Goal: Book appointment/travel/reservation

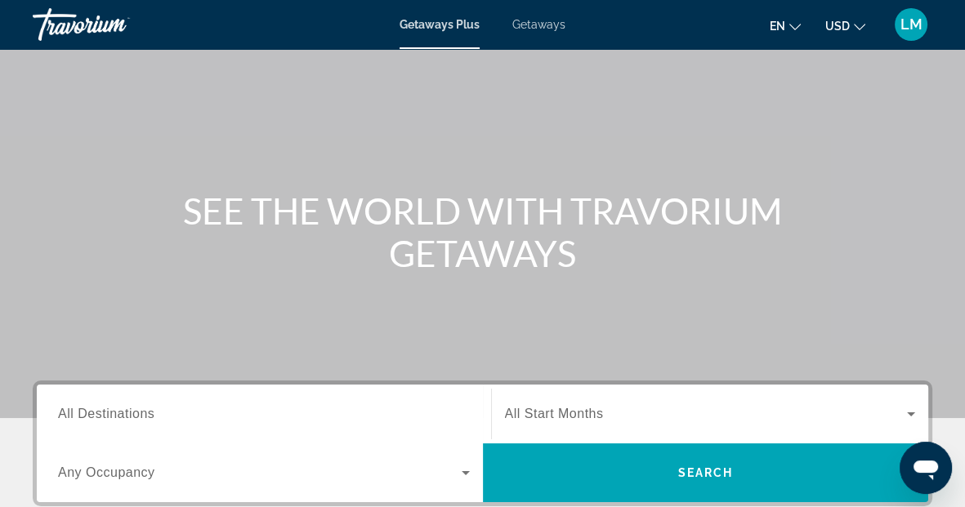
scroll to position [181, 0]
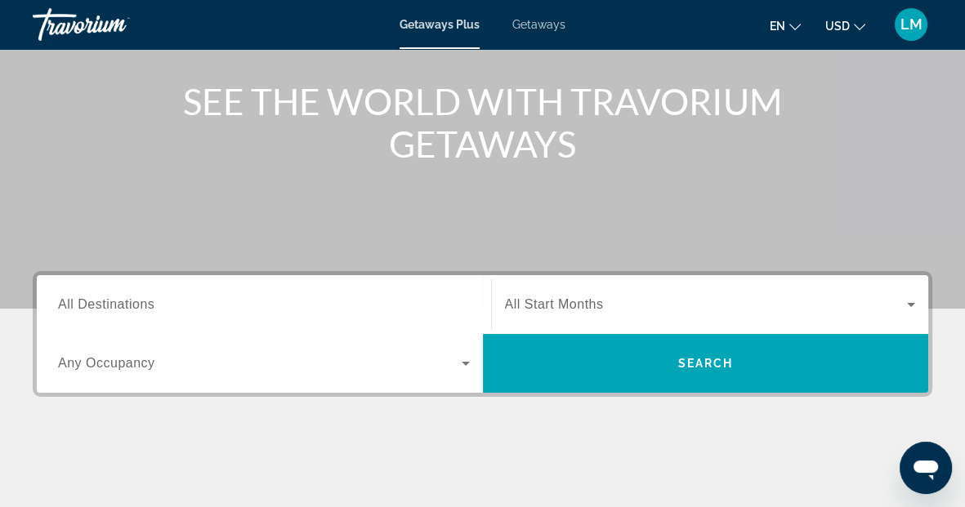
click at [232, 301] on input "Destination All Destinations" at bounding box center [264, 306] width 412 height 20
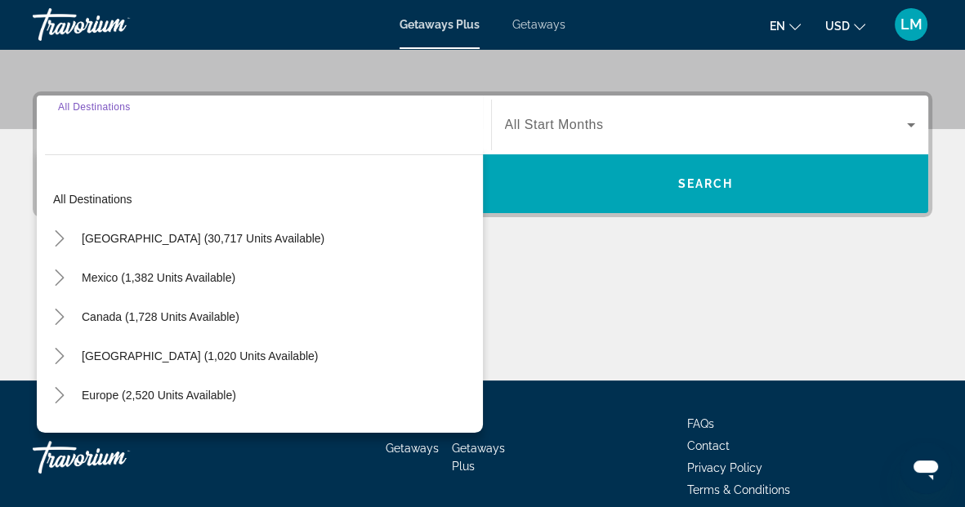
scroll to position [399, 0]
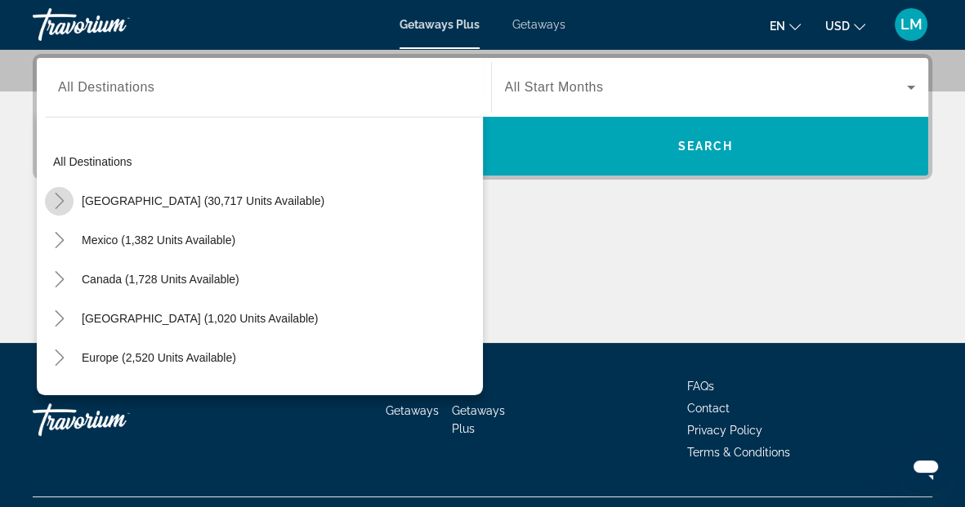
click at [66, 203] on icon "Toggle United States (30,717 units available)" at bounding box center [59, 201] width 16 height 16
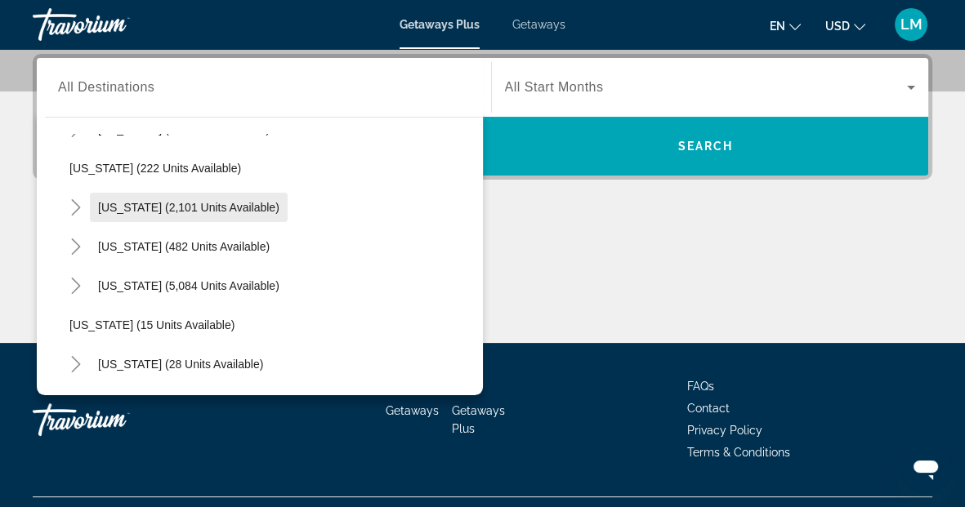
scroll to position [138, 0]
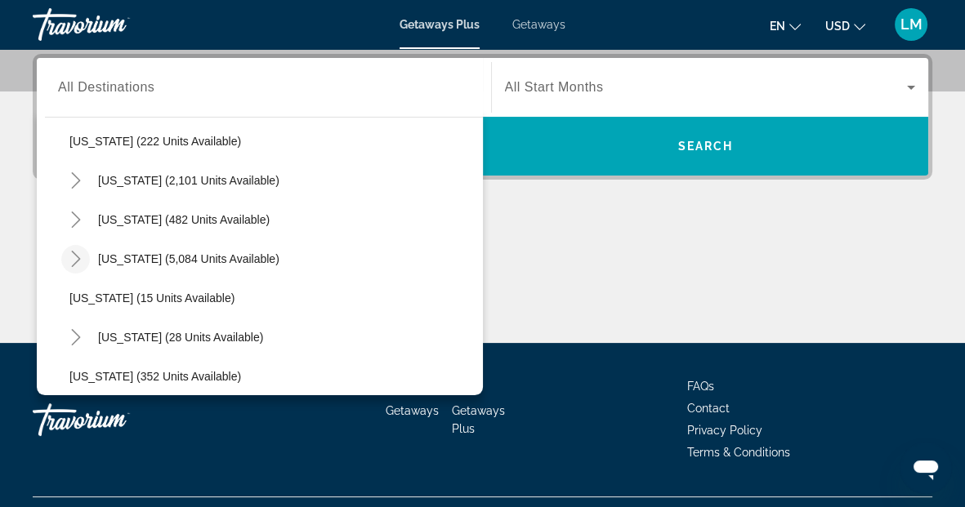
click at [85, 255] on mat-icon "Toggle Florida (5,084 units available)" at bounding box center [75, 259] width 29 height 29
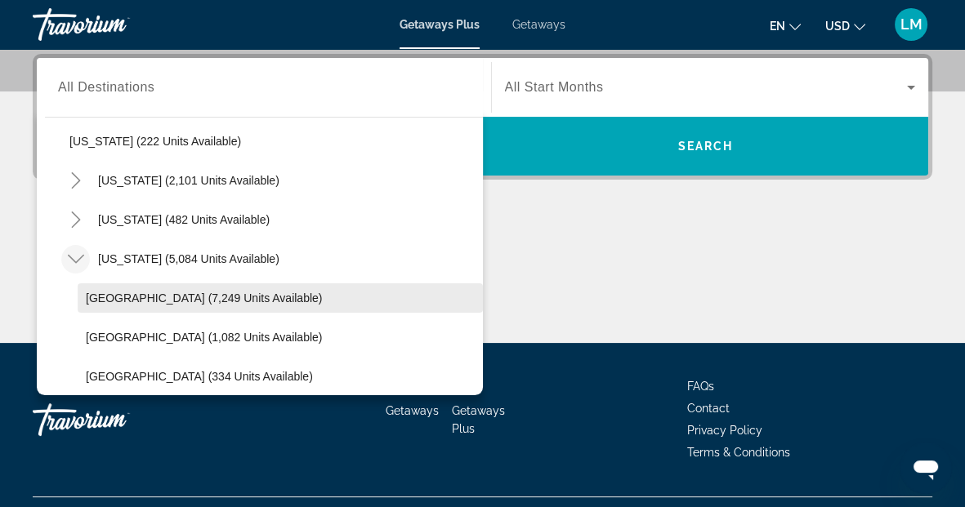
click at [111, 297] on span "[GEOGRAPHIC_DATA] (7,249 units available)" at bounding box center [204, 298] width 236 height 13
type input "**********"
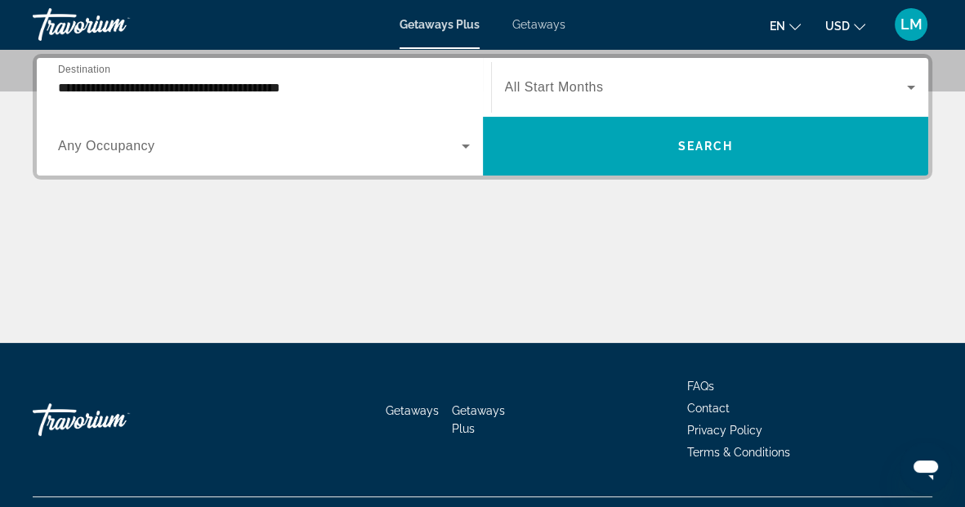
click at [587, 91] on span "All Start Months" at bounding box center [554, 87] width 99 height 14
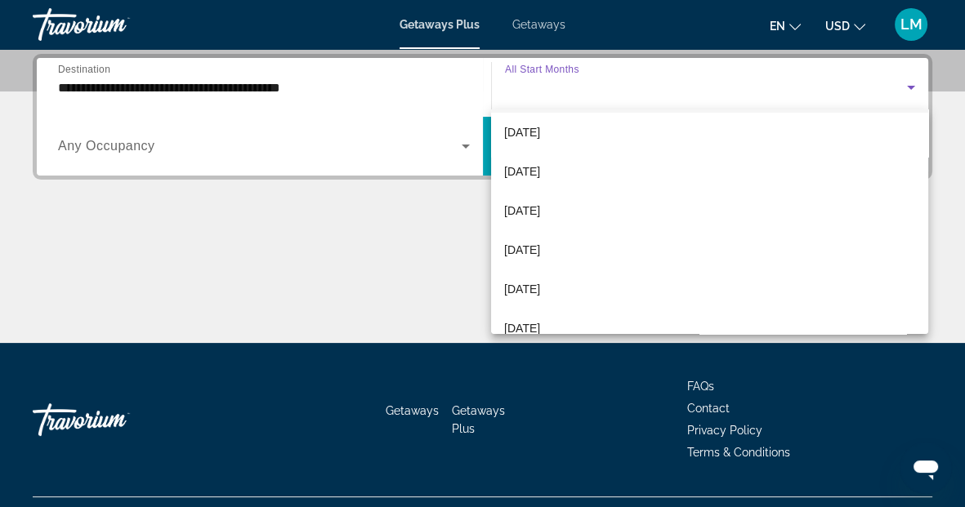
scroll to position [181, 0]
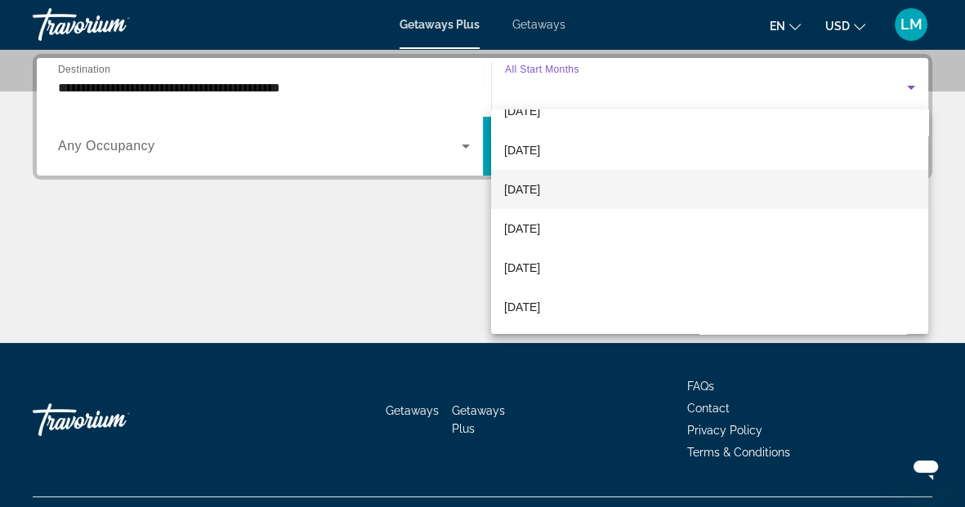
click at [540, 198] on span "[DATE]" at bounding box center [522, 190] width 36 height 20
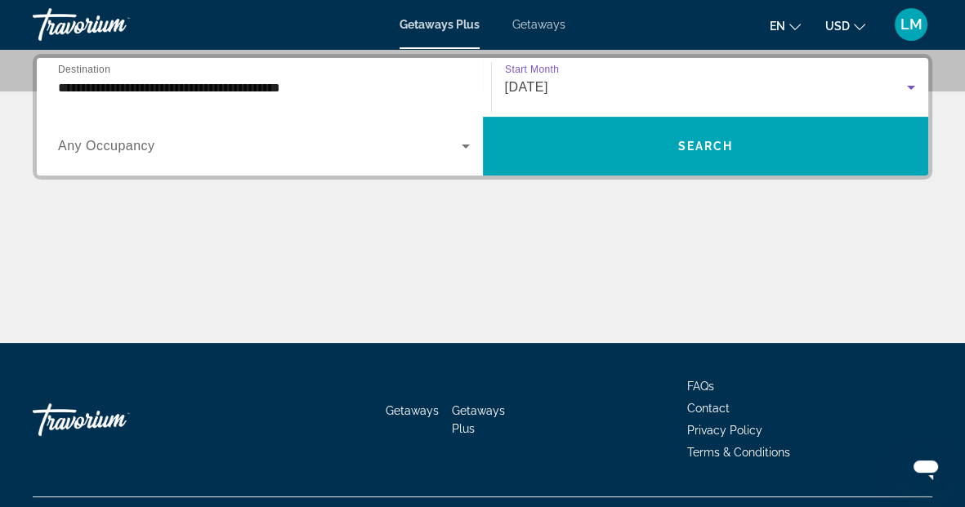
click at [241, 140] on span "Search widget" at bounding box center [260, 146] width 404 height 20
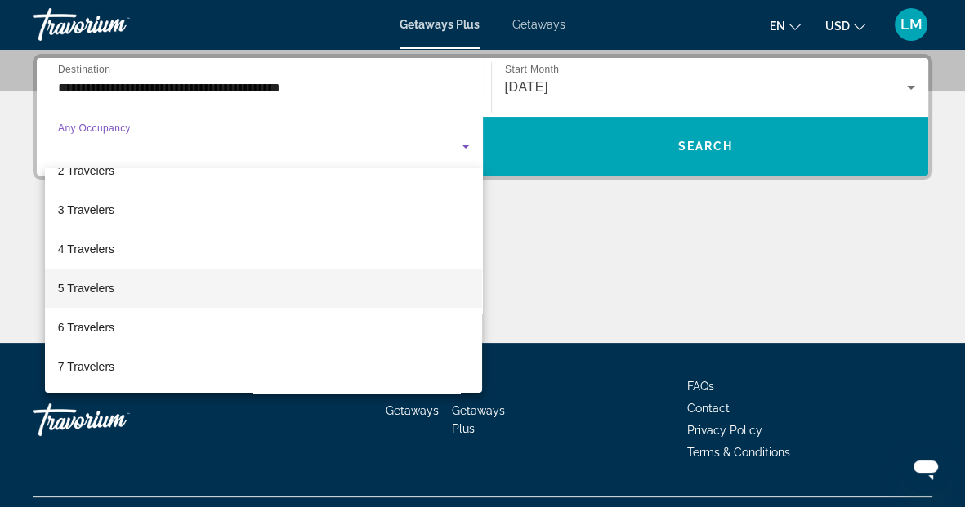
scroll to position [91, 0]
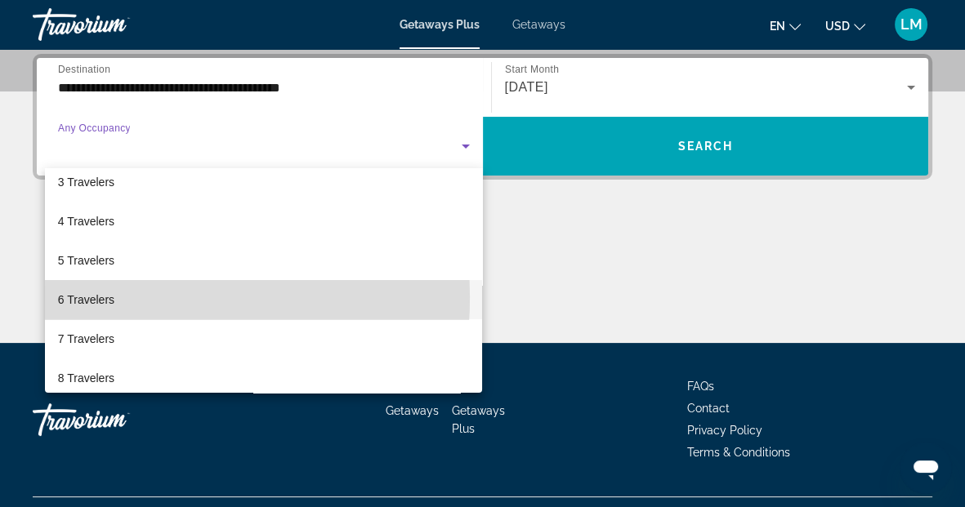
click at [81, 297] on span "6 Travelers" at bounding box center [86, 300] width 56 height 20
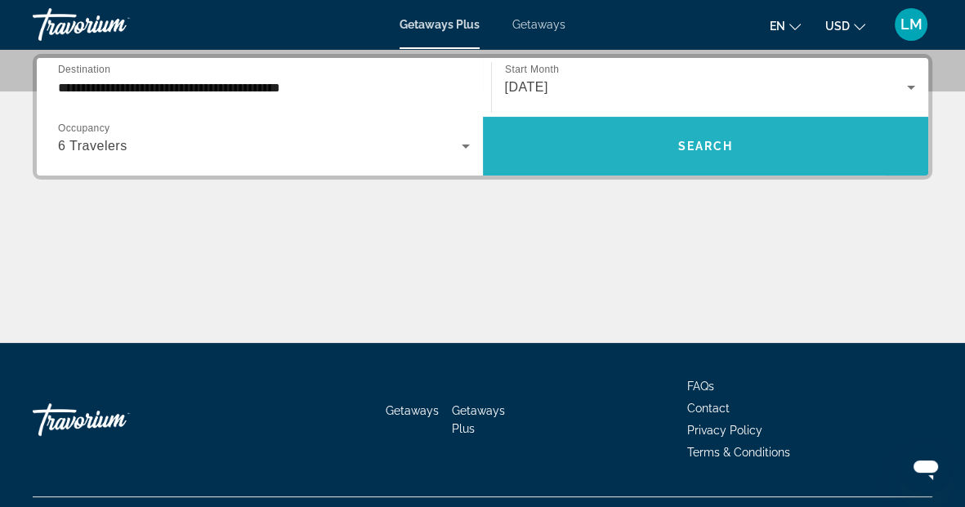
click at [700, 140] on span "Search" at bounding box center [705, 146] width 56 height 13
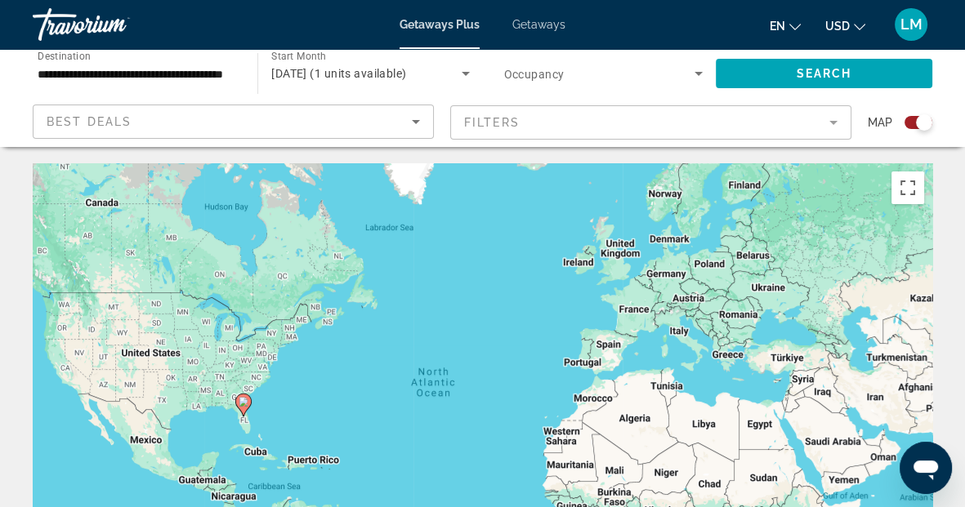
click at [910, 117] on div "Search widget" at bounding box center [918, 122] width 28 height 13
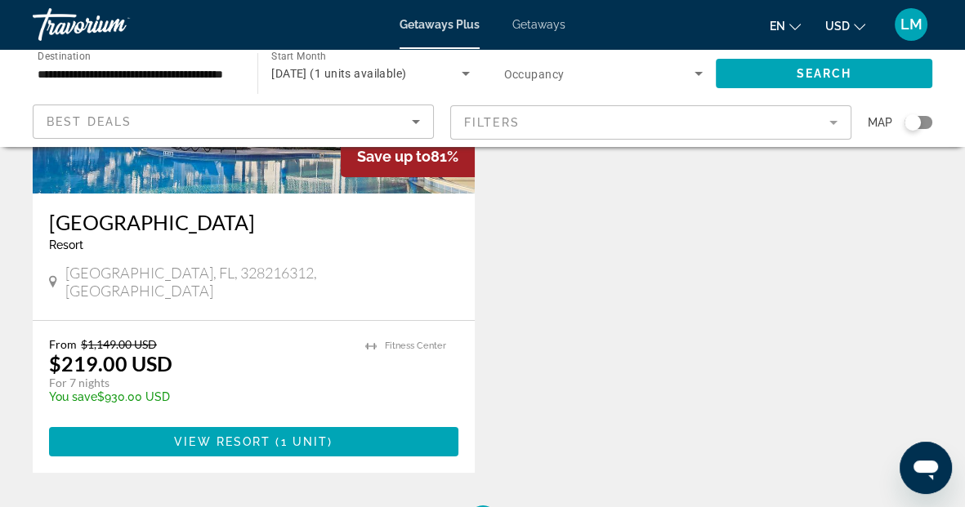
scroll to position [363, 0]
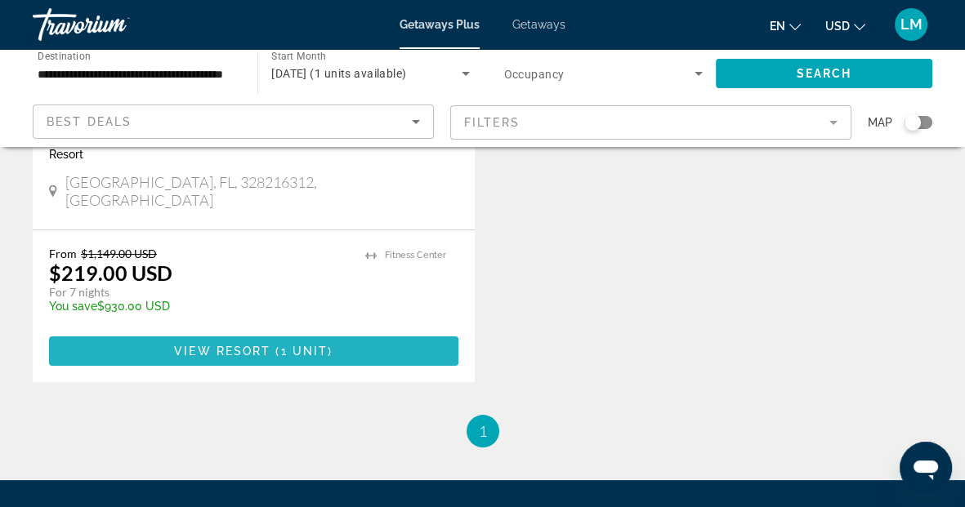
click at [243, 345] on span "View Resort" at bounding box center [222, 351] width 96 height 13
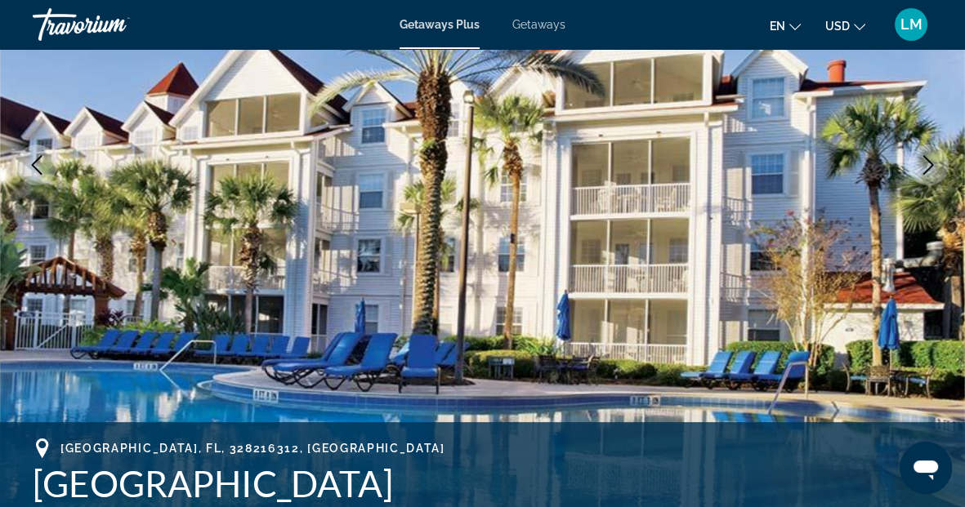
scroll to position [453, 0]
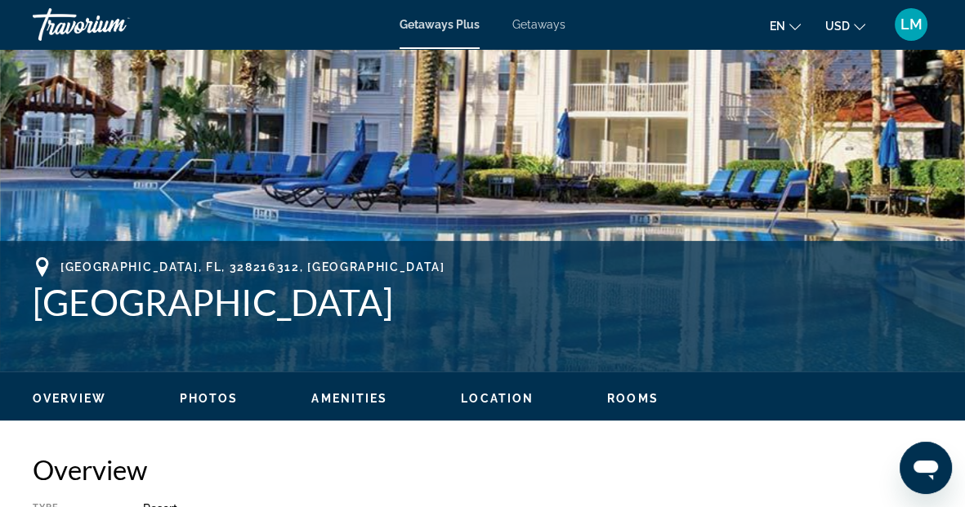
click at [223, 395] on span "Photos" at bounding box center [209, 398] width 59 height 13
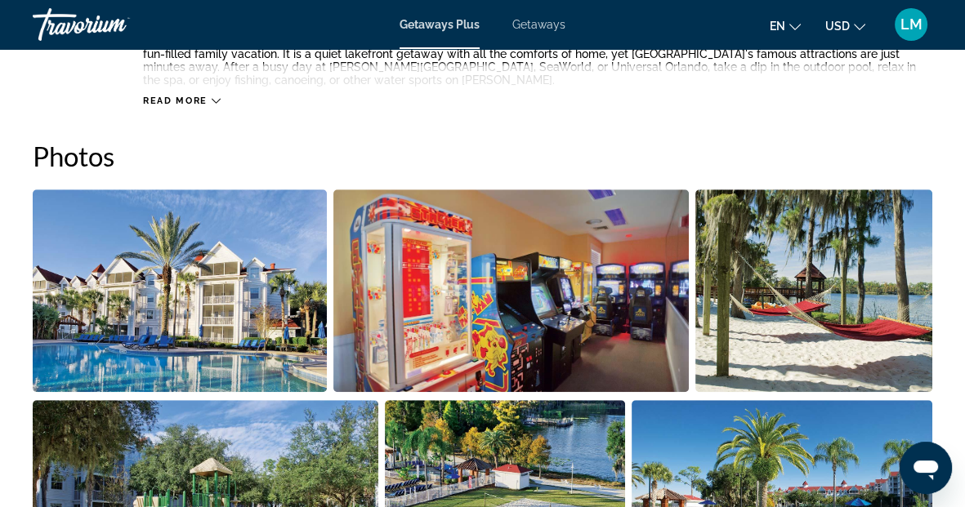
scroll to position [1026, 0]
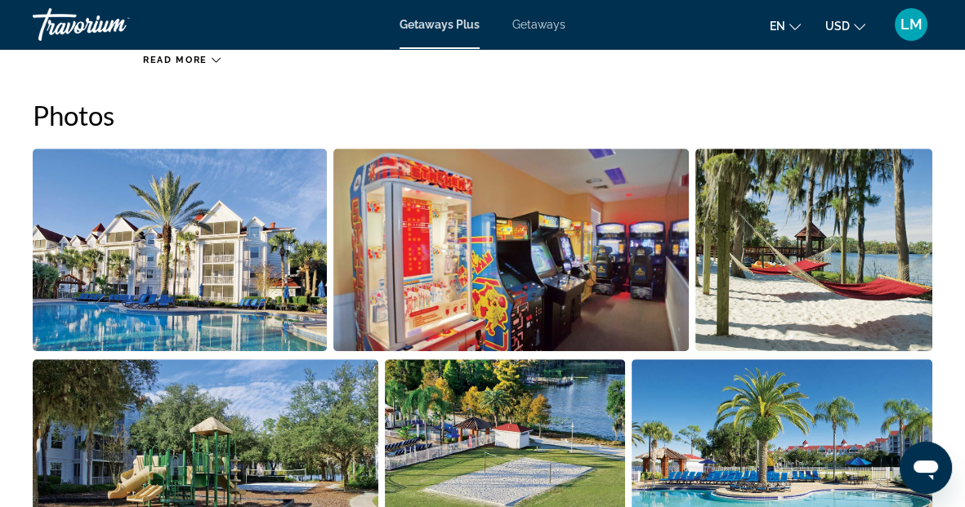
click at [746, 283] on img "Open full-screen image slider" at bounding box center [813, 250] width 237 height 203
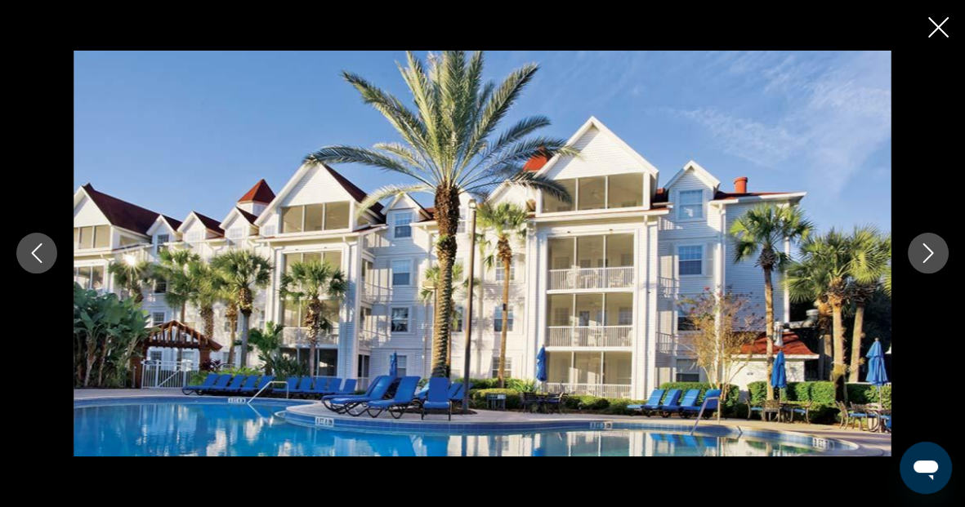
click at [922, 253] on icon "Next image" at bounding box center [928, 253] width 20 height 20
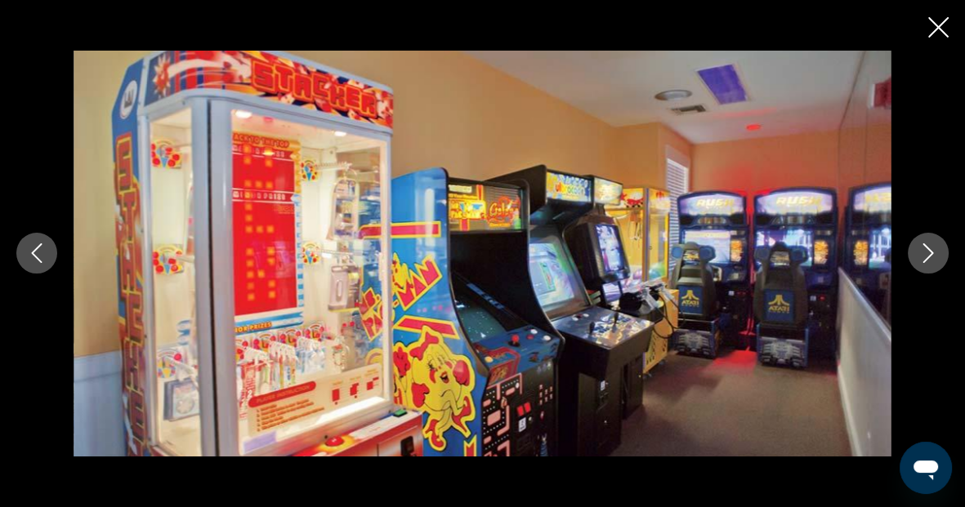
click at [922, 253] on icon "Next image" at bounding box center [928, 253] width 20 height 20
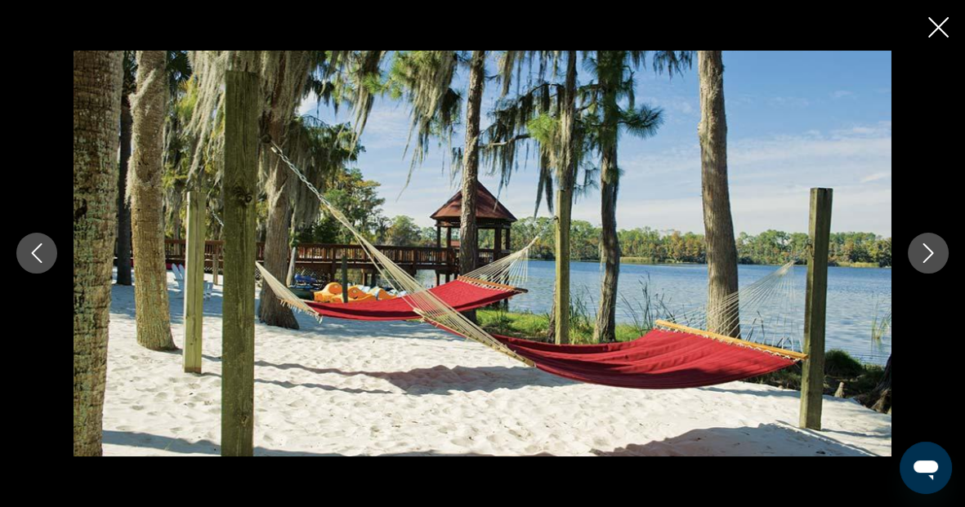
click at [922, 253] on icon "Next image" at bounding box center [928, 253] width 20 height 20
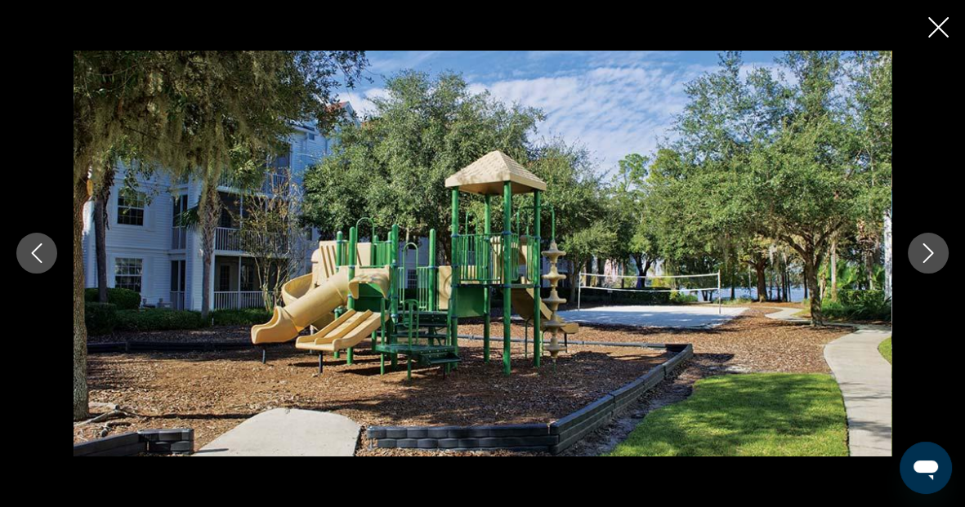
click at [922, 253] on icon "Next image" at bounding box center [928, 253] width 20 height 20
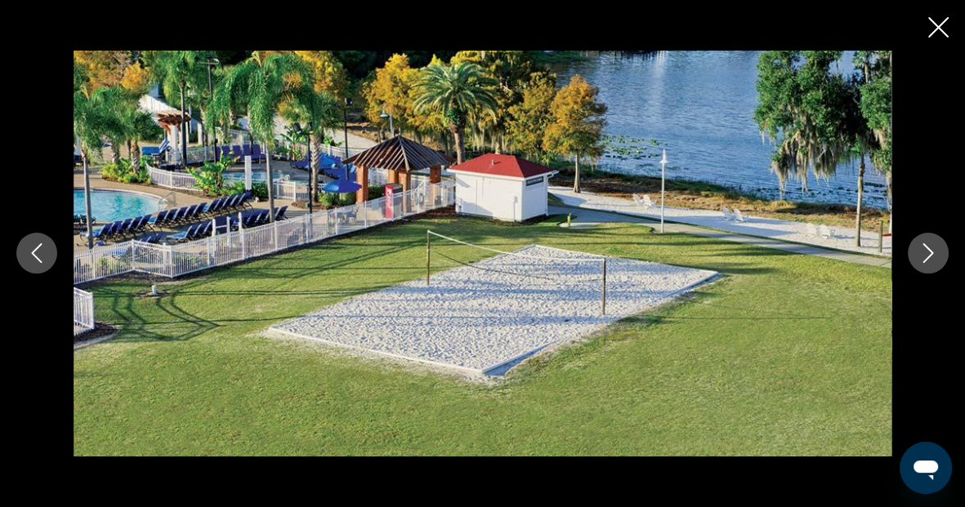
click at [922, 253] on icon "Next image" at bounding box center [928, 253] width 20 height 20
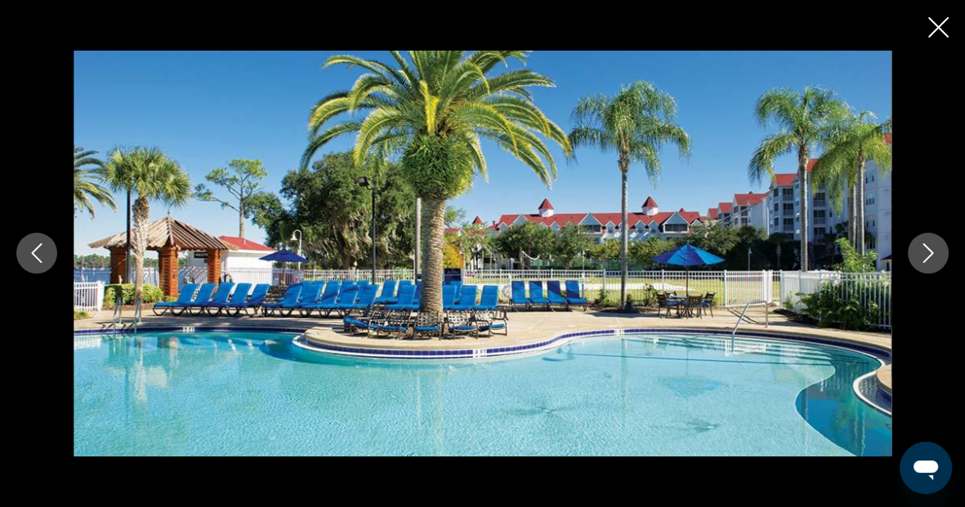
click at [922, 253] on icon "Next image" at bounding box center [928, 253] width 20 height 20
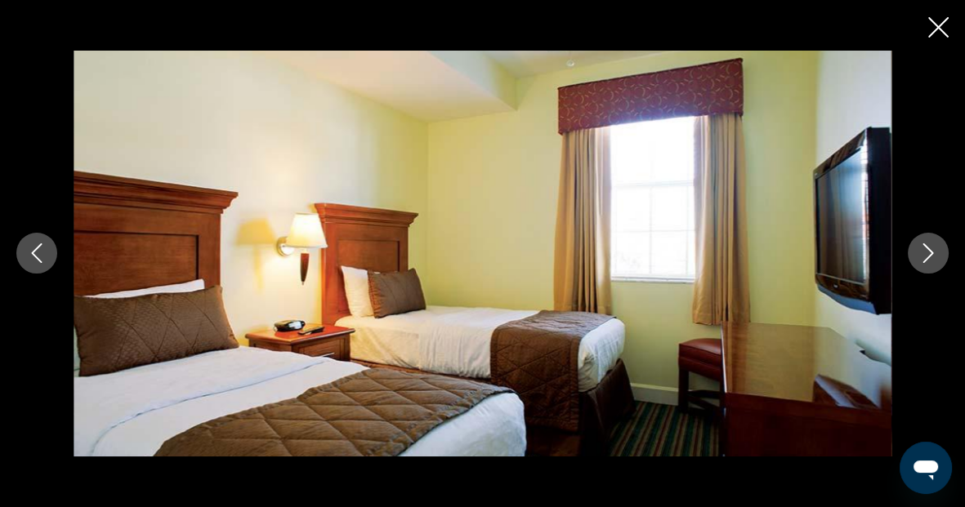
click at [922, 253] on icon "Next image" at bounding box center [928, 253] width 20 height 20
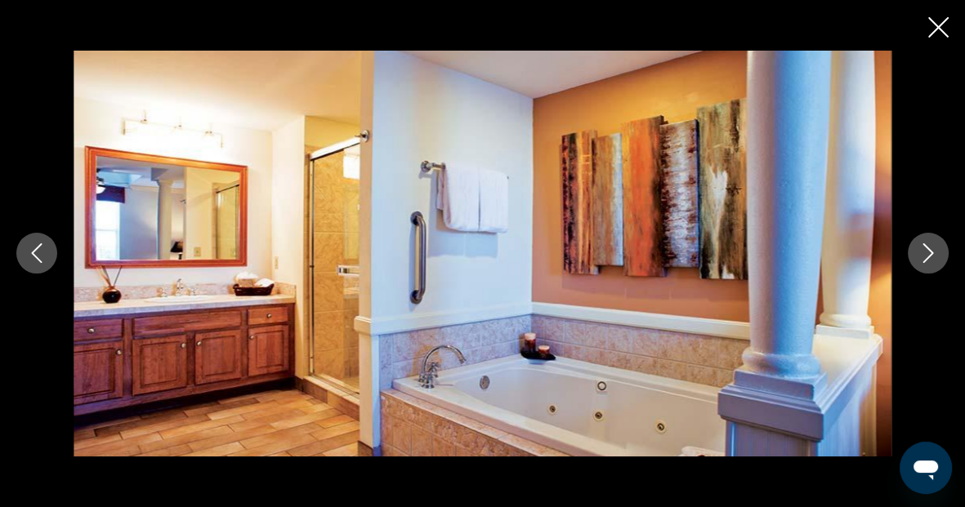
click at [922, 253] on icon "Next image" at bounding box center [928, 253] width 20 height 20
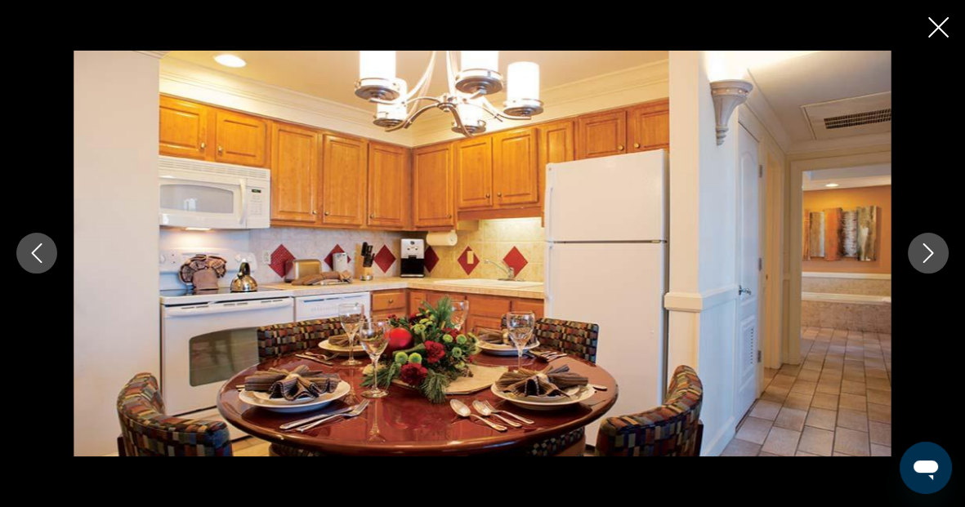
click at [922, 253] on icon "Next image" at bounding box center [928, 253] width 20 height 20
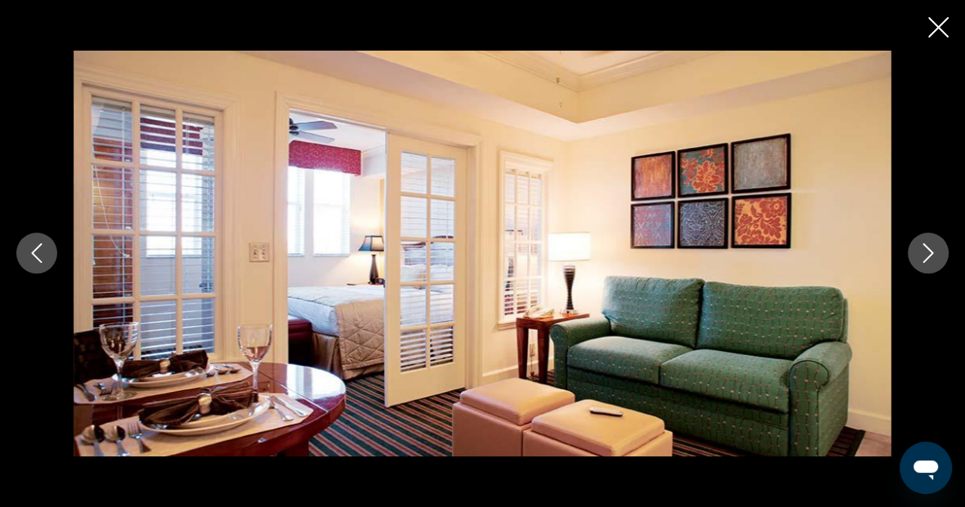
click at [922, 253] on icon "Next image" at bounding box center [928, 253] width 20 height 20
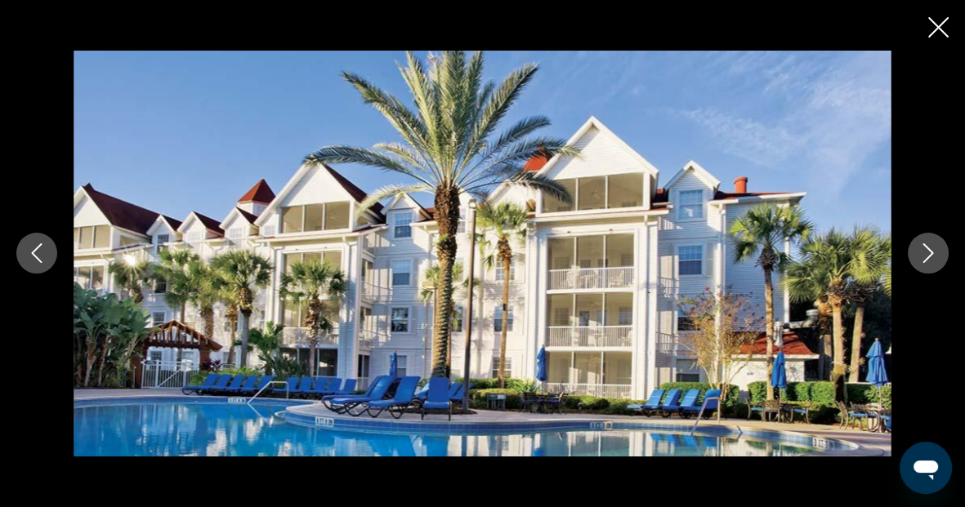
scroll to position [1571, 0]
click at [945, 25] on icon "Close slideshow" at bounding box center [938, 27] width 20 height 20
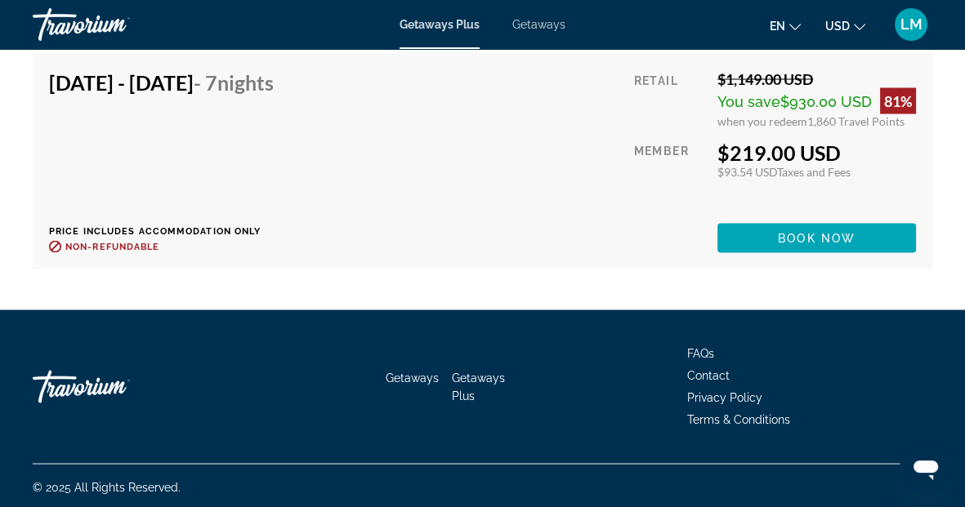
scroll to position [3275, 0]
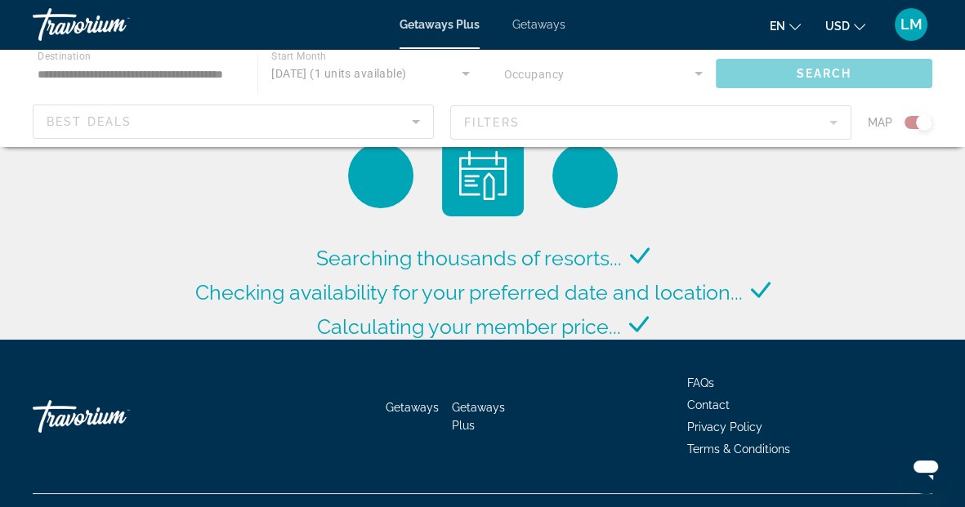
click at [545, 26] on span "Getaways" at bounding box center [538, 24] width 53 height 13
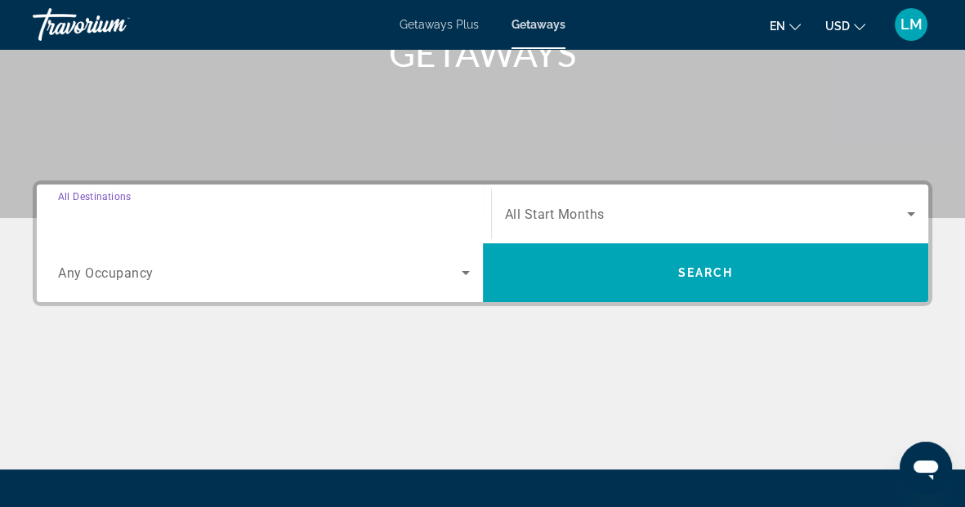
click at [171, 208] on input "Destination All Destinations" at bounding box center [264, 215] width 412 height 20
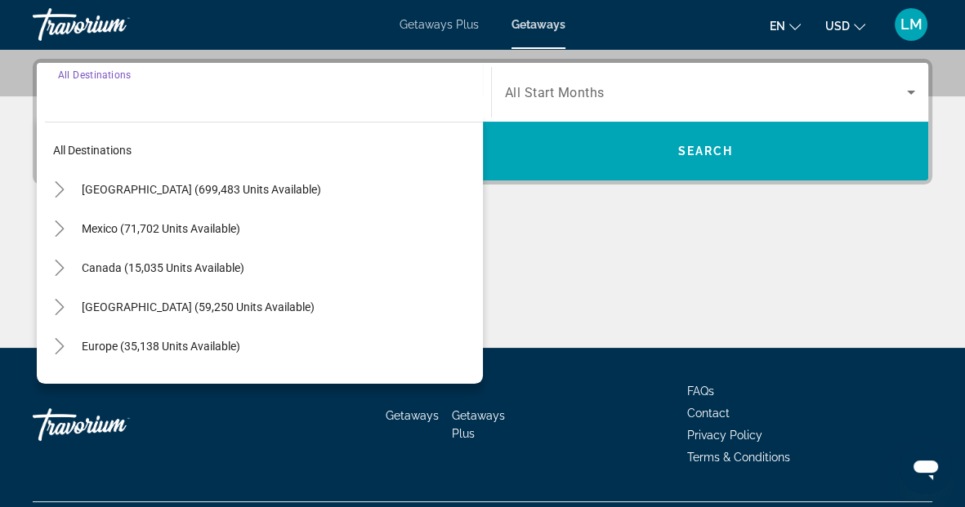
scroll to position [399, 0]
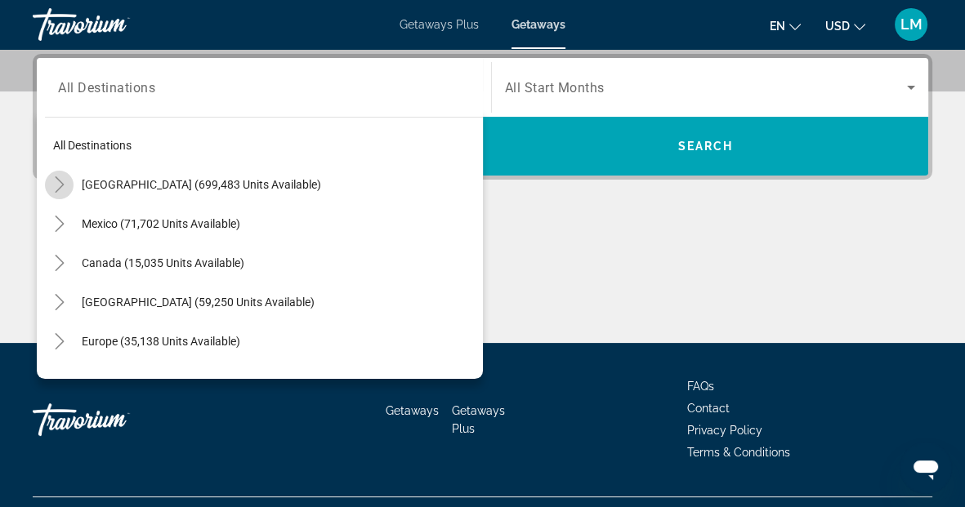
click at [61, 179] on icon "Toggle United States (699,483 units available)" at bounding box center [59, 184] width 16 height 16
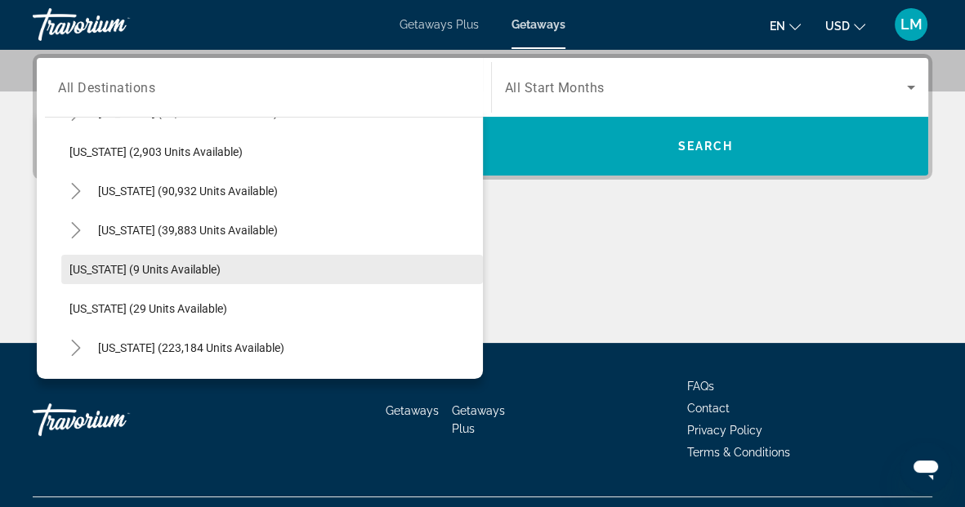
scroll to position [138, 0]
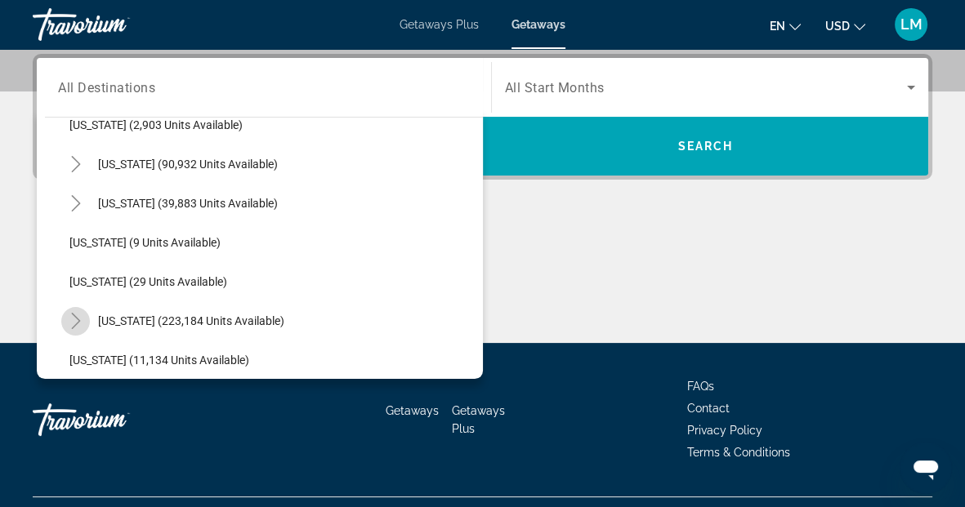
click at [78, 325] on icon "Toggle Florida (223,184 units available)" at bounding box center [76, 321] width 16 height 16
click at [107, 355] on span "[GEOGRAPHIC_DATA] (93,798 units available)" at bounding box center [202, 360] width 233 height 13
type input "**********"
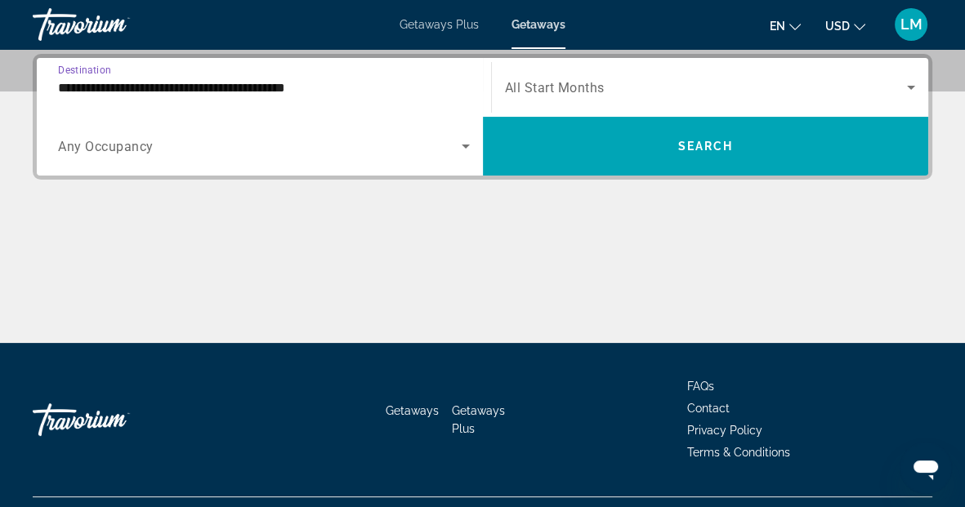
click at [690, 92] on span "Search widget" at bounding box center [706, 88] width 403 height 20
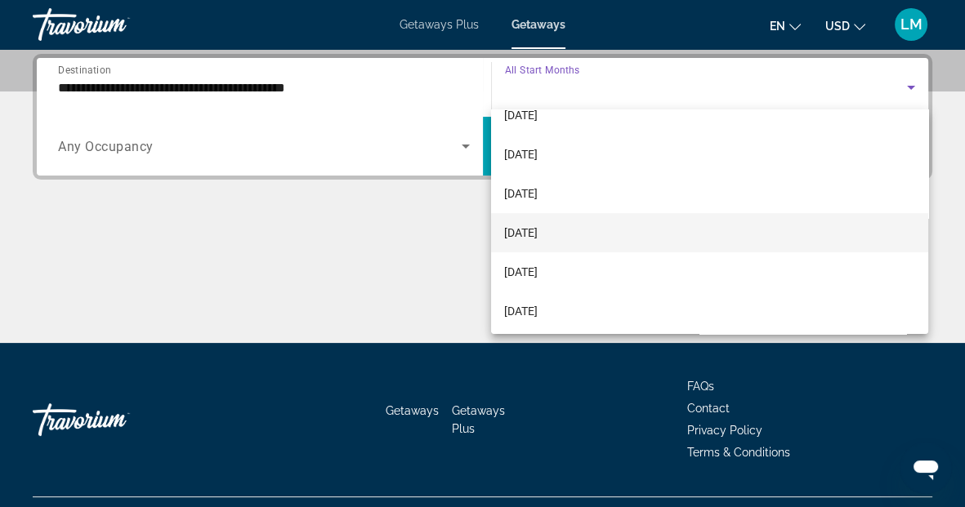
scroll to position [181, 0]
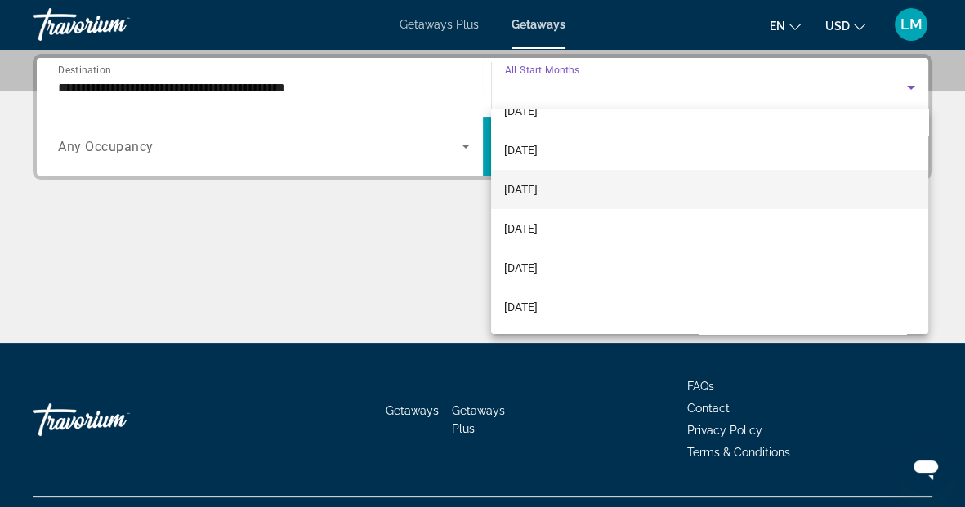
click at [538, 194] on span "[DATE]" at bounding box center [520, 190] width 33 height 20
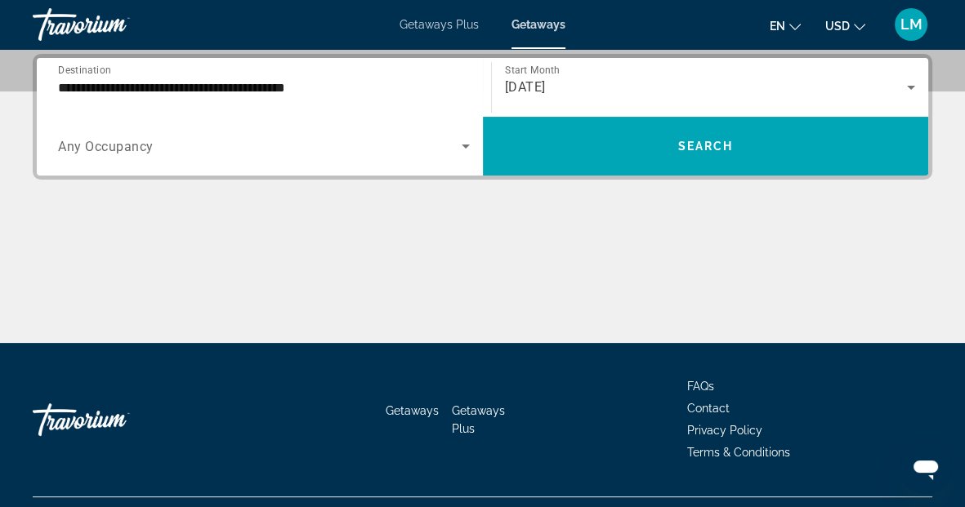
click at [267, 132] on div "Search widget" at bounding box center [264, 146] width 412 height 46
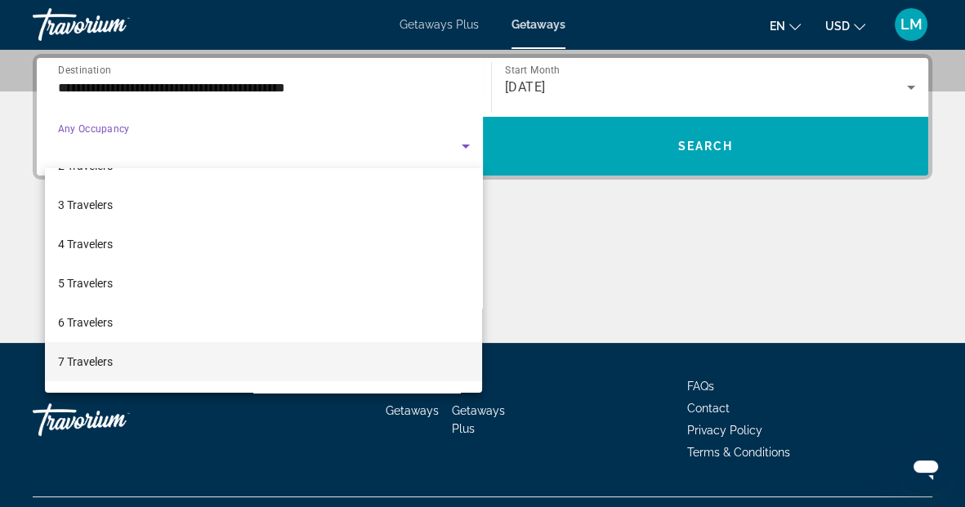
scroll to position [91, 0]
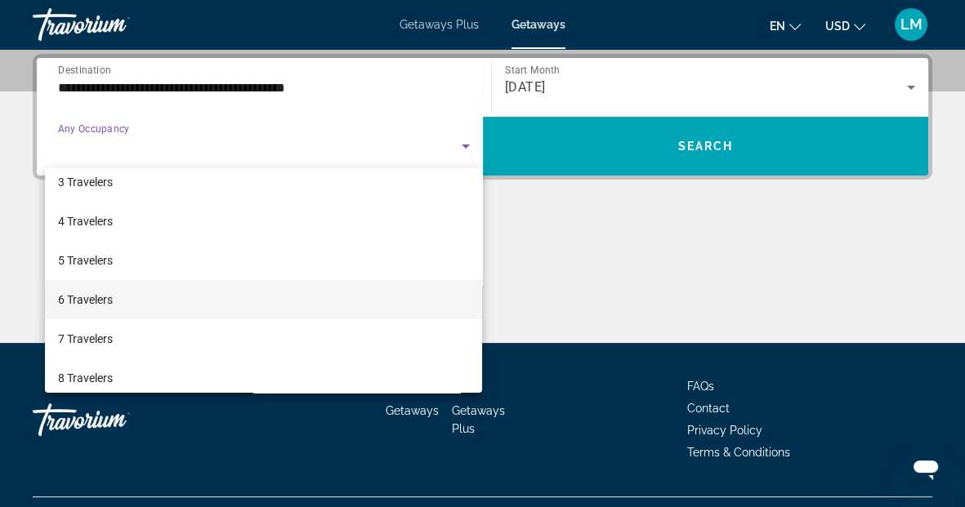
click at [89, 301] on span "6 Travelers" at bounding box center [85, 300] width 55 height 20
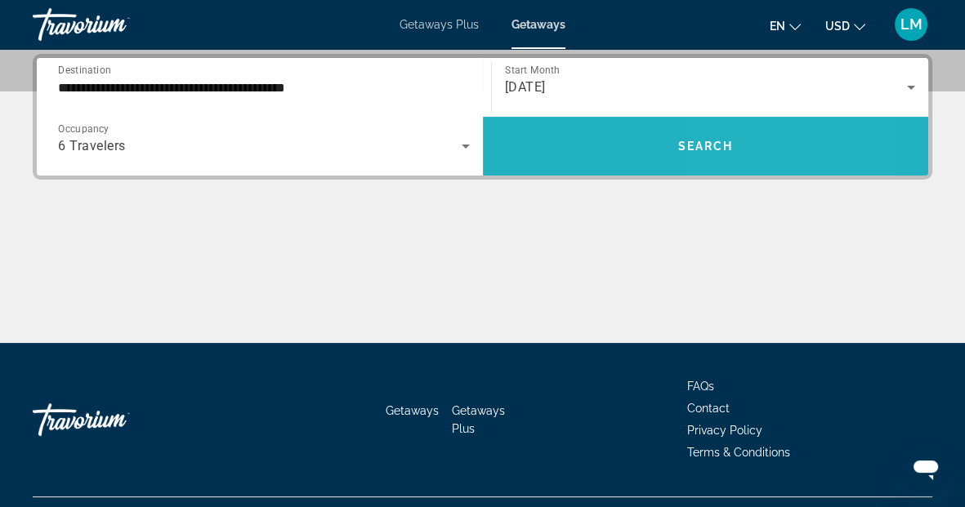
click at [730, 145] on span "Search" at bounding box center [705, 146] width 56 height 13
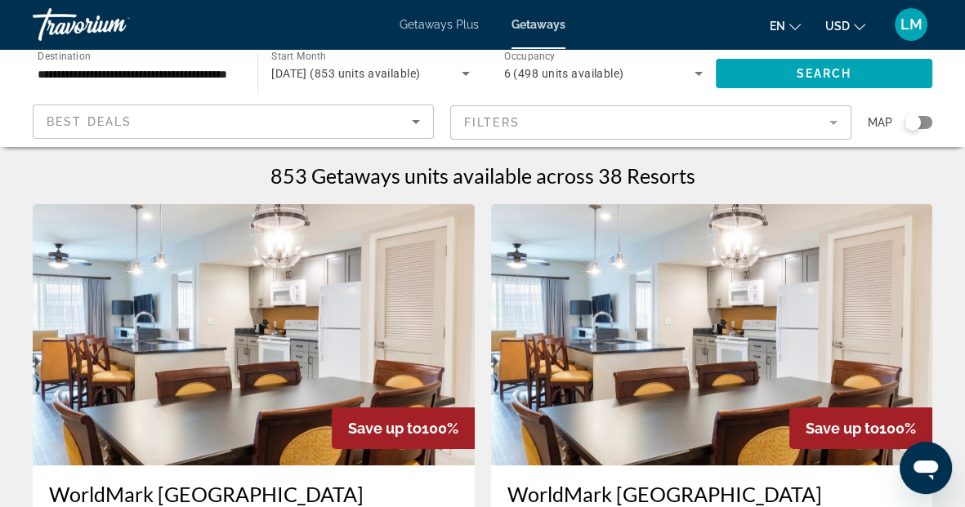
click at [593, 124] on mat-form-field "Filters" at bounding box center [650, 122] width 401 height 34
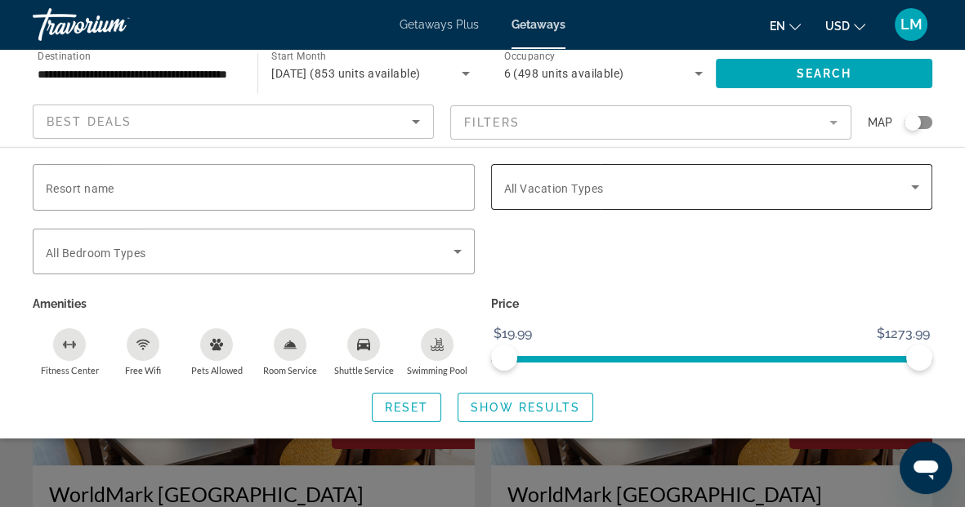
click at [586, 186] on span "All Vacation Types" at bounding box center [554, 188] width 100 height 13
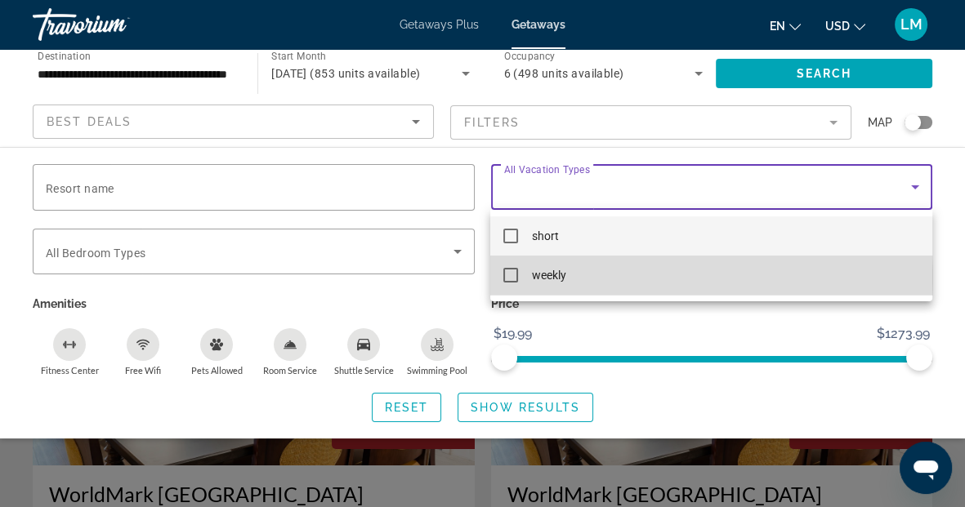
click at [506, 279] on mat-pseudo-checkbox at bounding box center [510, 275] width 15 height 15
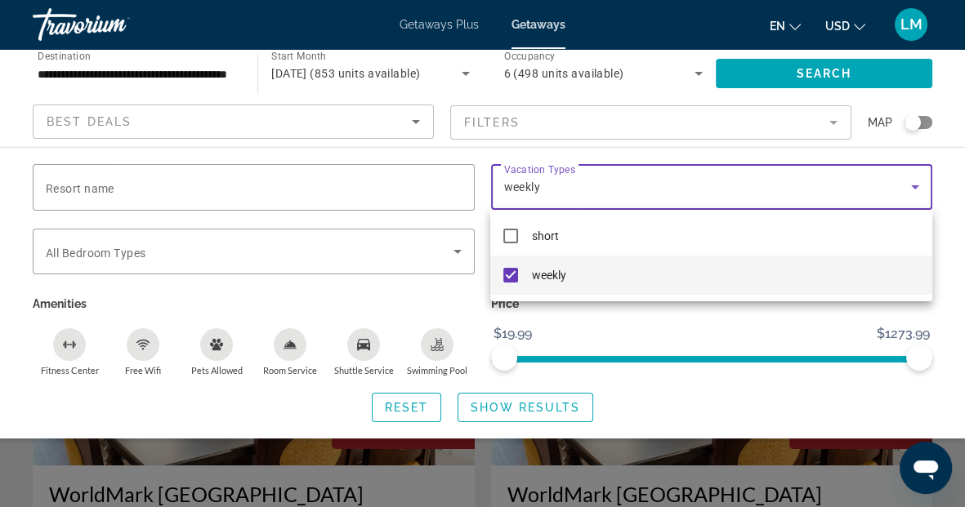
click at [460, 253] on div at bounding box center [482, 253] width 965 height 507
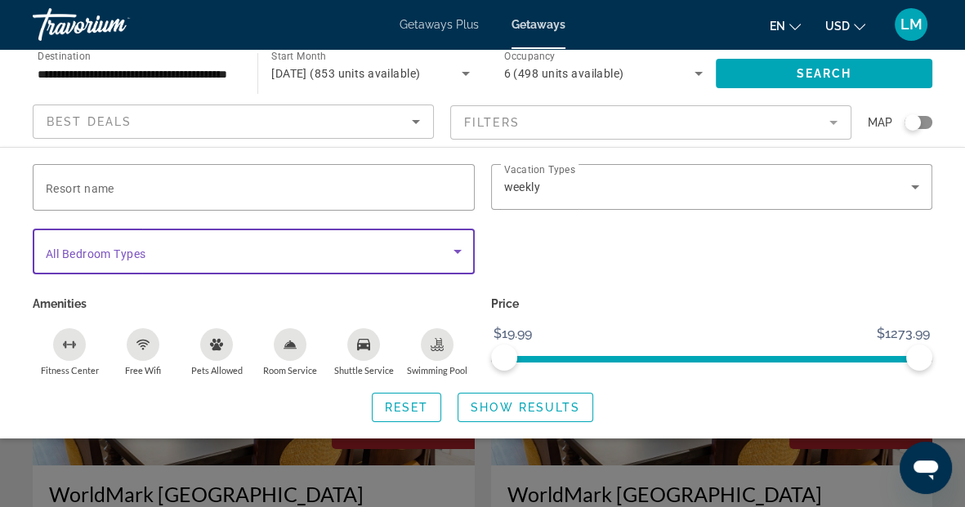
click at [448, 249] on icon "Search widget" at bounding box center [458, 252] width 20 height 20
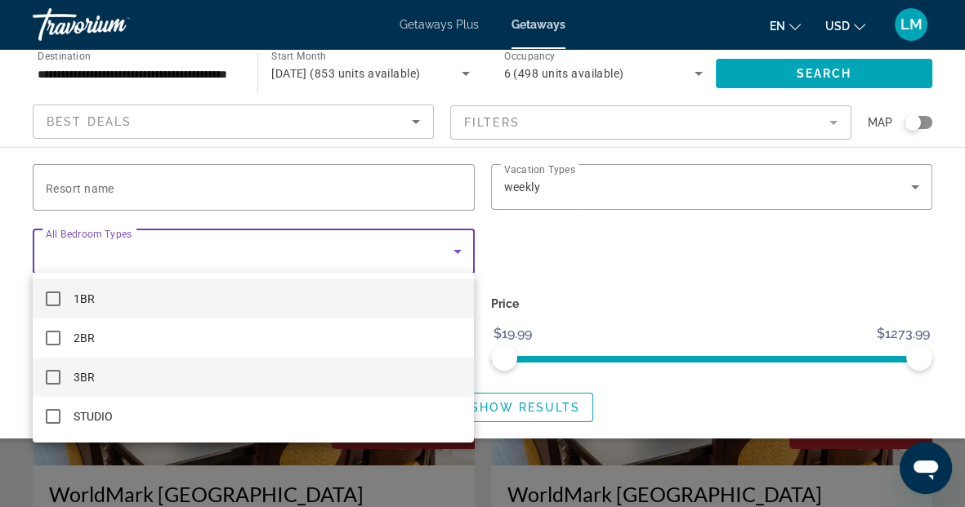
click at [50, 380] on mat-pseudo-checkbox at bounding box center [53, 377] width 15 height 15
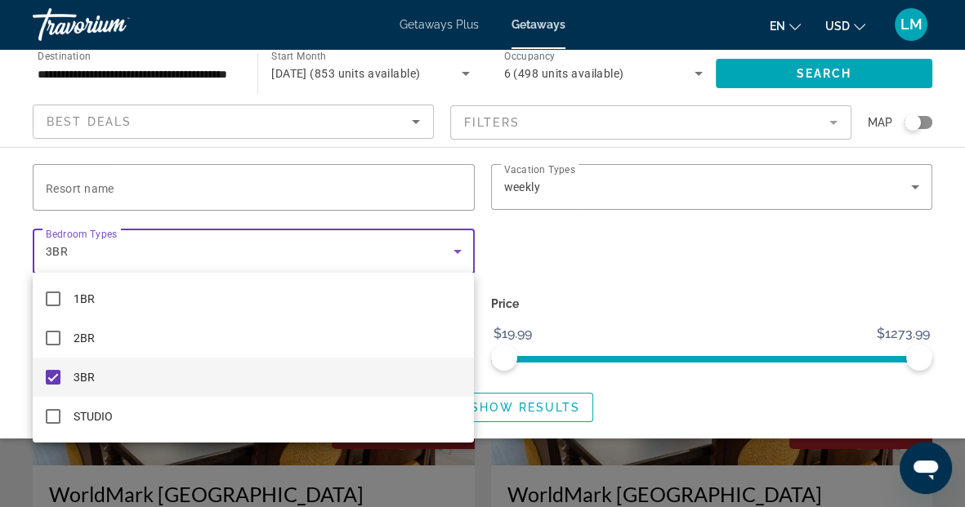
click at [553, 407] on div at bounding box center [482, 253] width 965 height 507
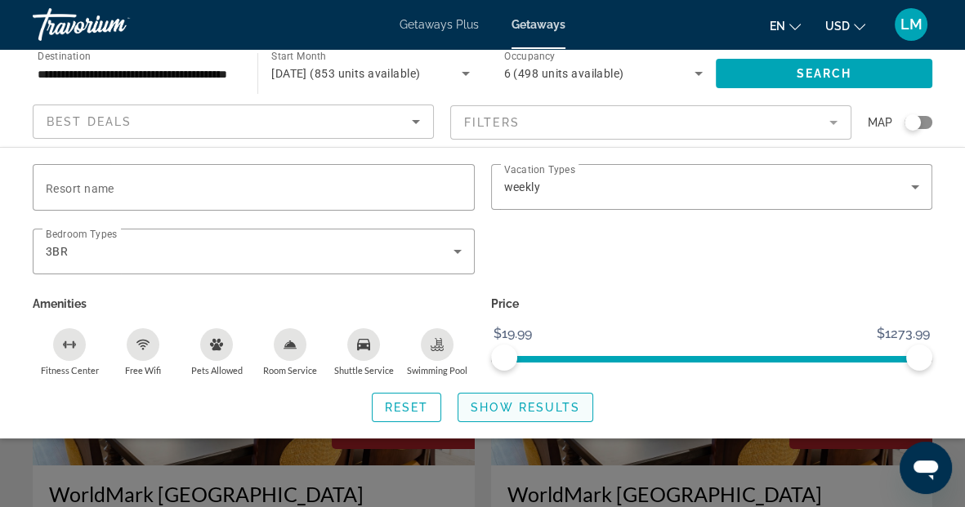
click at [513, 401] on span "Show Results" at bounding box center [525, 407] width 109 height 13
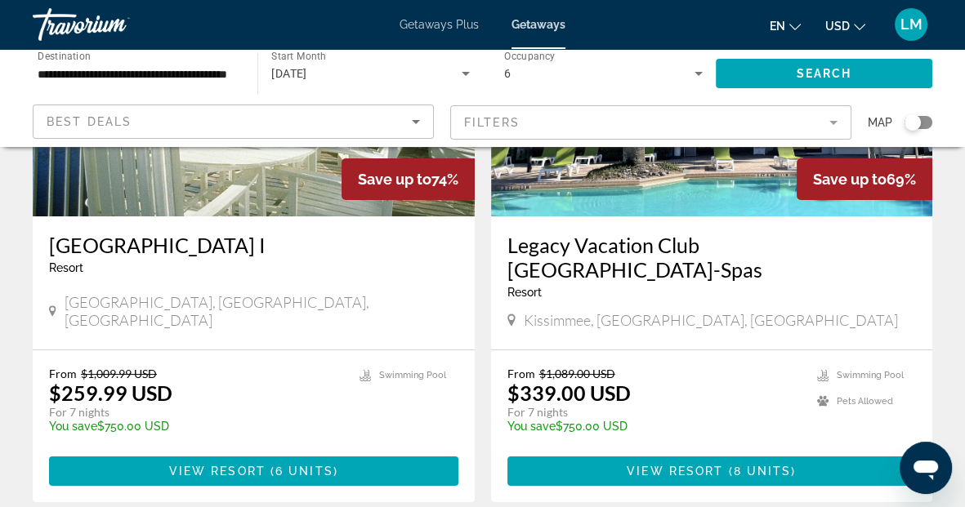
scroll to position [272, 0]
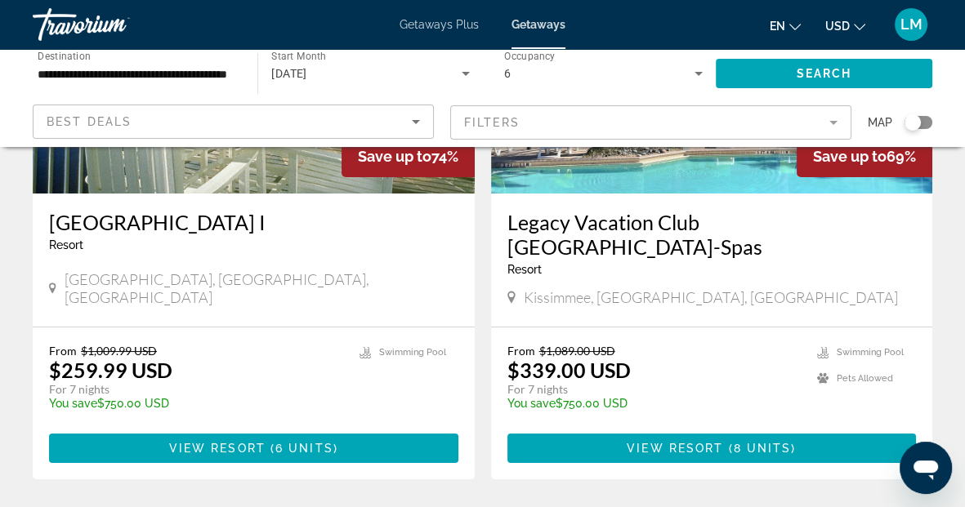
click at [226, 167] on img "Main content" at bounding box center [254, 62] width 442 height 261
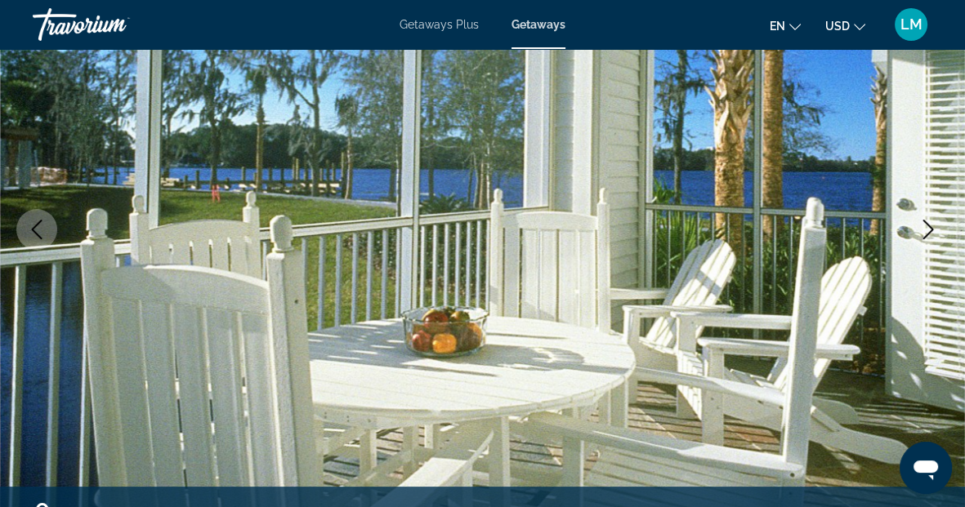
scroll to position [272, 0]
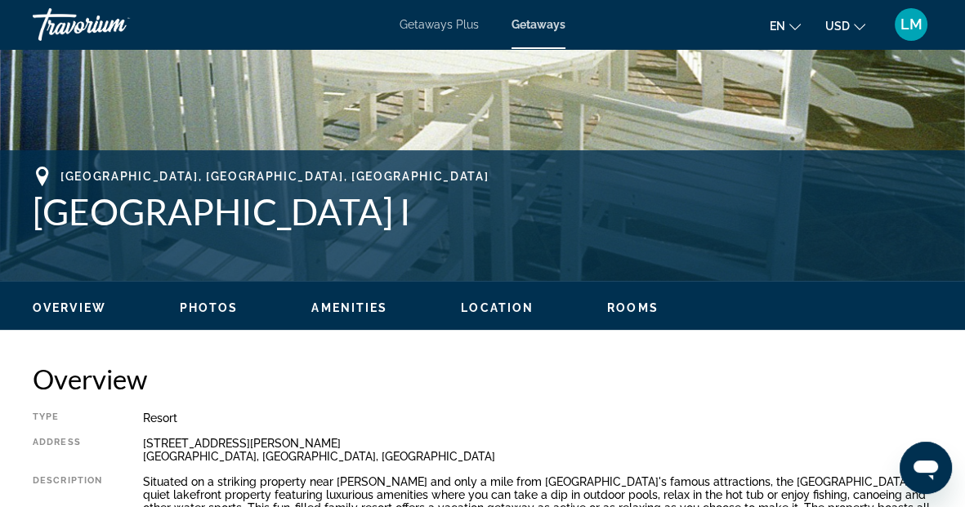
click at [218, 315] on button "Photos" at bounding box center [209, 308] width 59 height 15
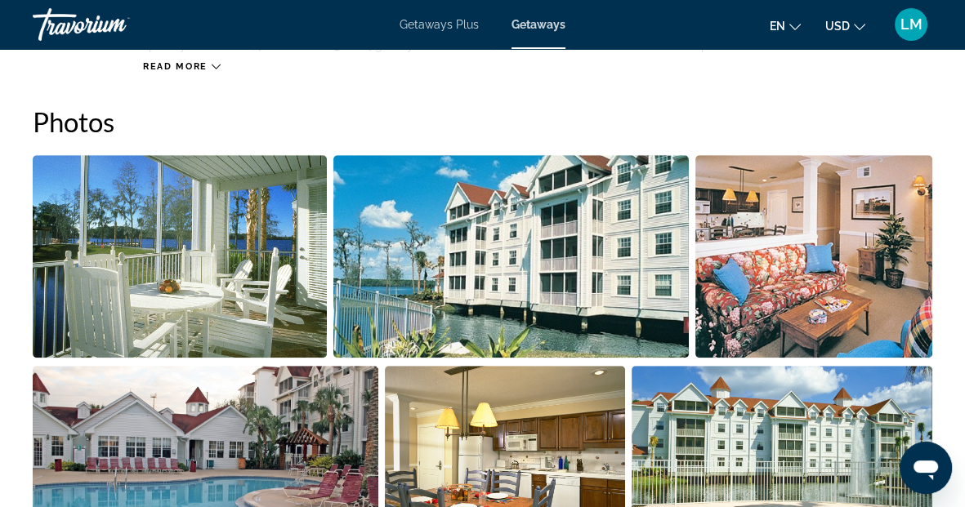
scroll to position [1066, 0]
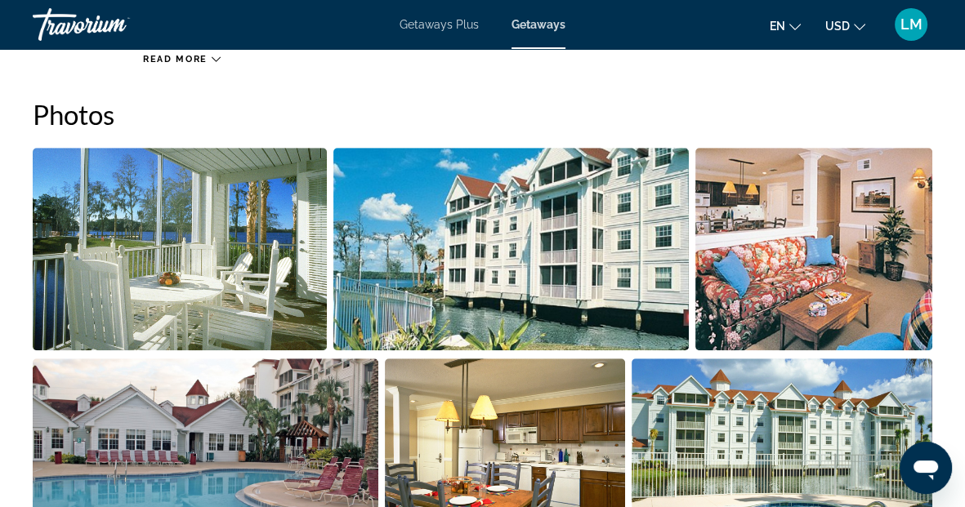
click at [217, 269] on img "Open full-screen image slider" at bounding box center [180, 249] width 294 height 203
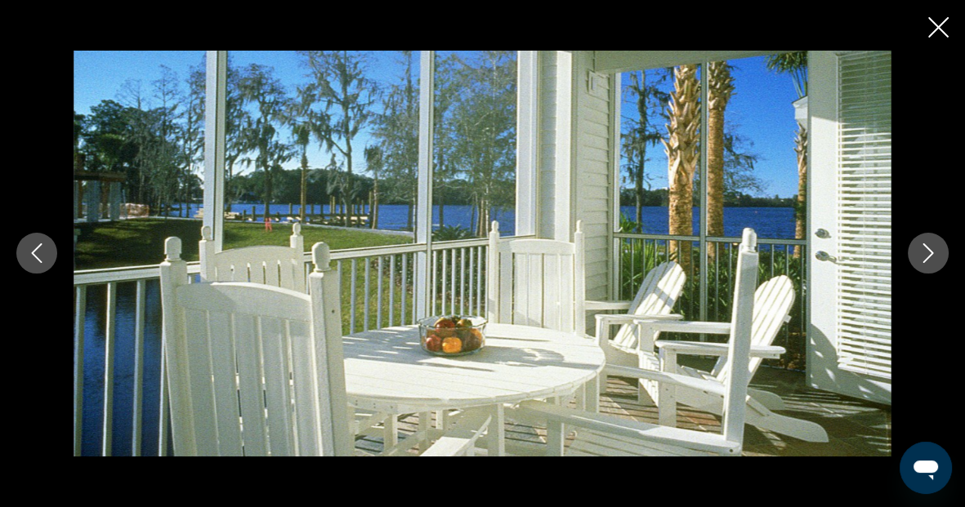
click at [927, 249] on icon "Next image" at bounding box center [928, 253] width 20 height 20
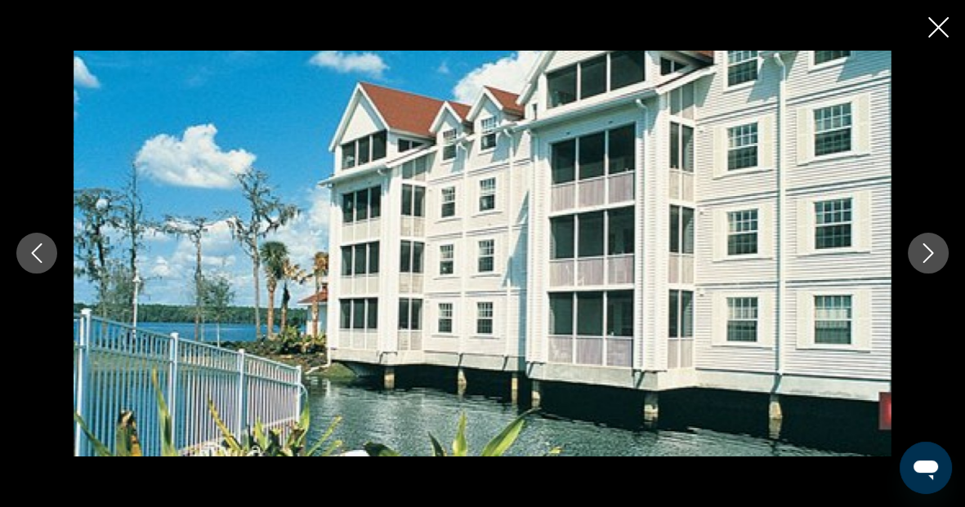
click at [927, 252] on icon "Next image" at bounding box center [928, 253] width 20 height 20
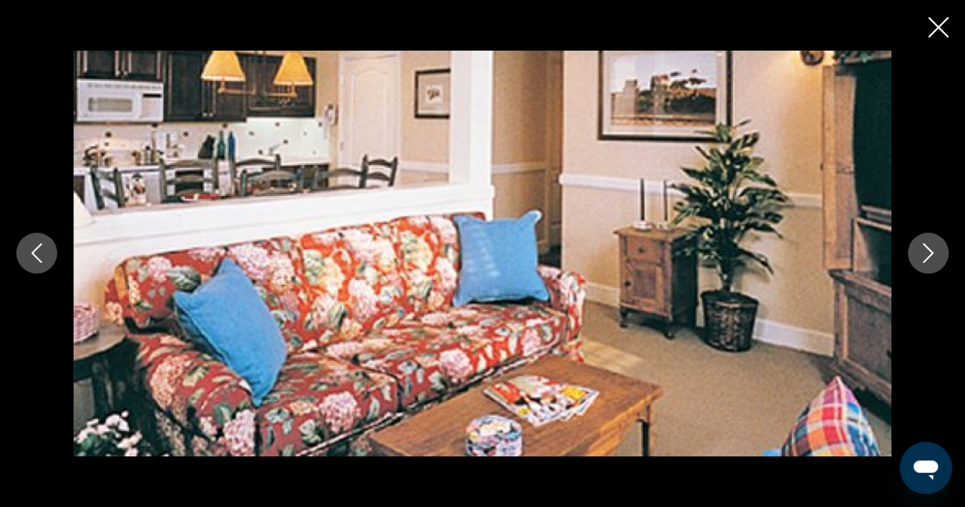
click at [927, 252] on icon "Next image" at bounding box center [928, 253] width 20 height 20
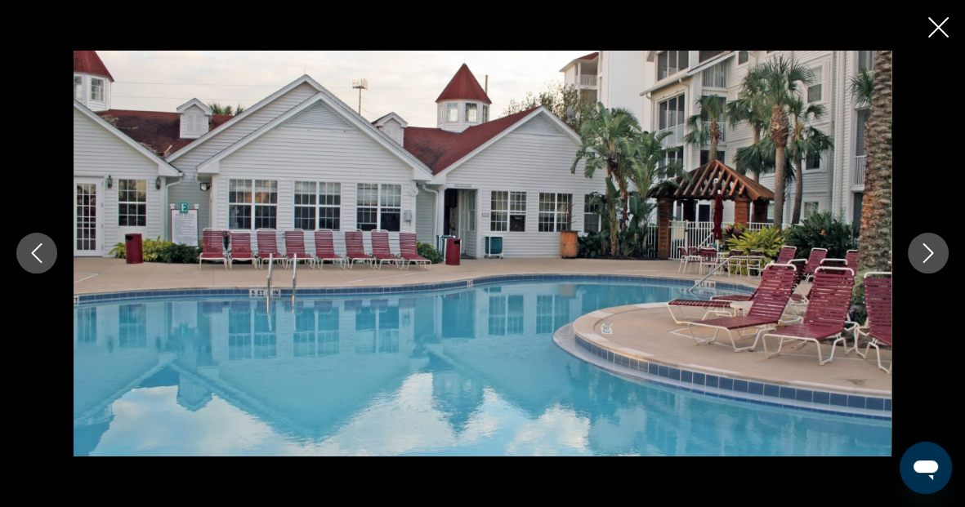
click at [927, 252] on icon "Next image" at bounding box center [928, 253] width 20 height 20
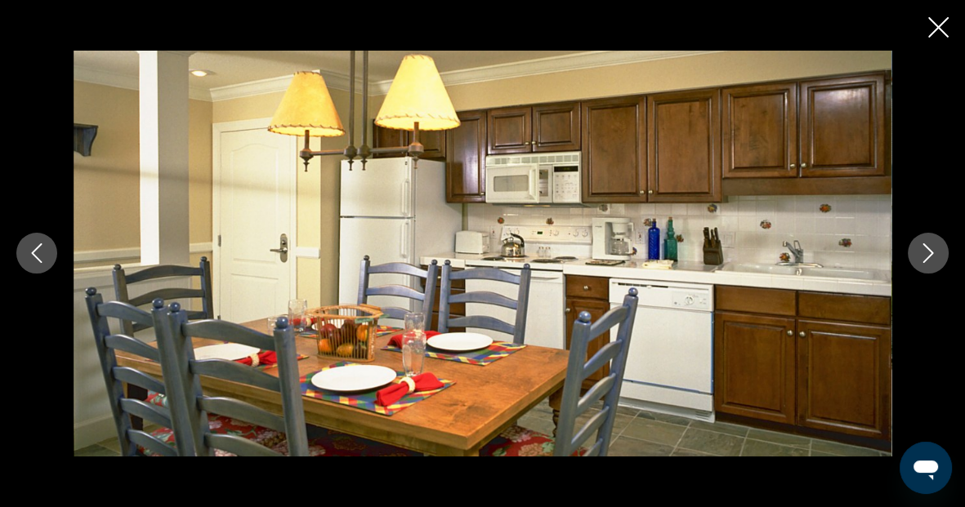
click at [927, 252] on icon "Next image" at bounding box center [928, 253] width 20 height 20
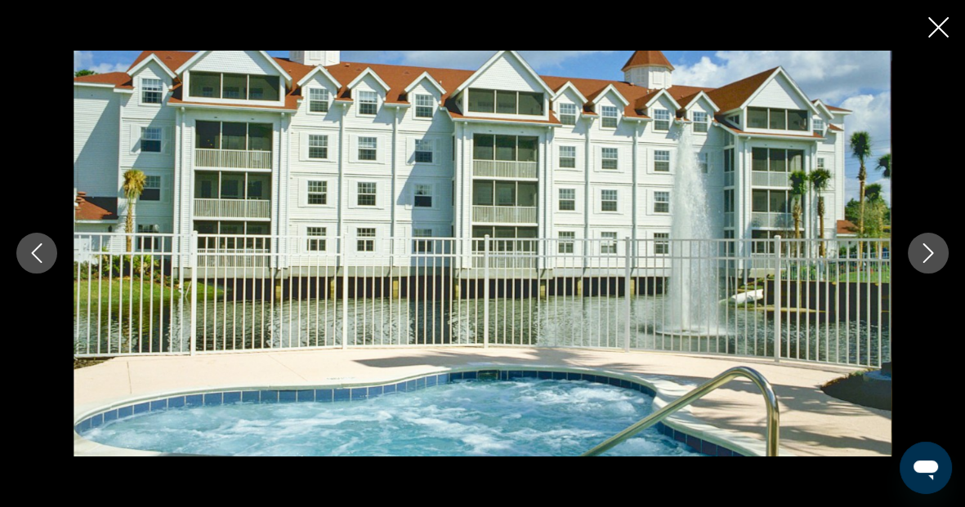
click at [927, 252] on icon "Next image" at bounding box center [928, 253] width 20 height 20
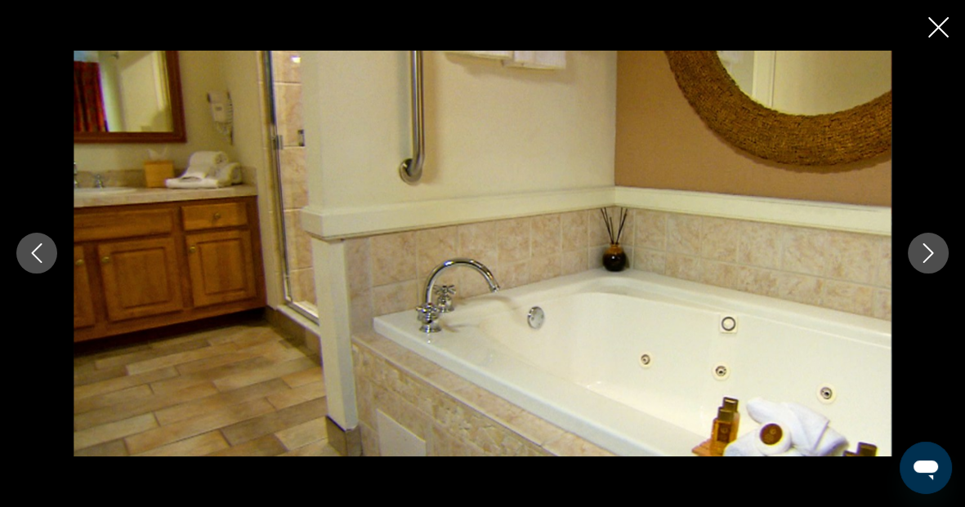
click at [927, 252] on icon "Next image" at bounding box center [928, 253] width 20 height 20
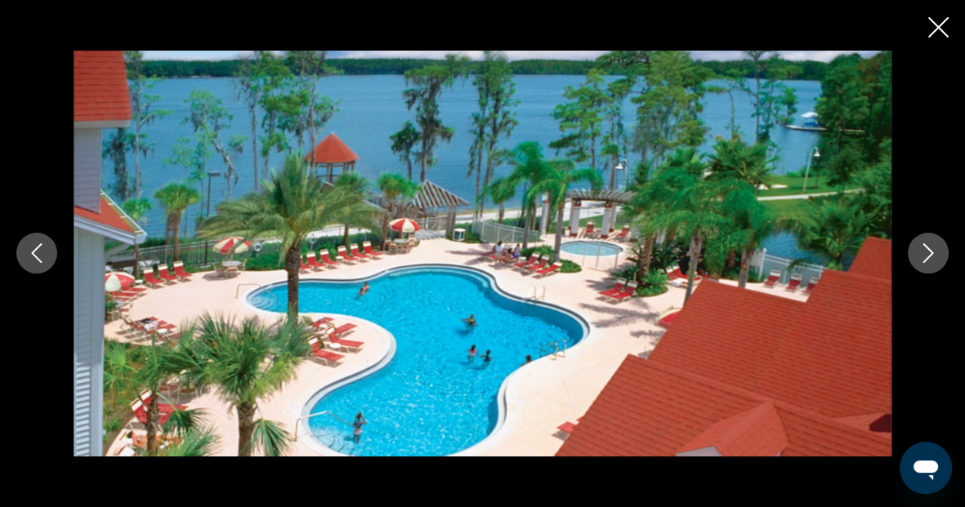
click at [927, 252] on icon "Next image" at bounding box center [928, 253] width 20 height 20
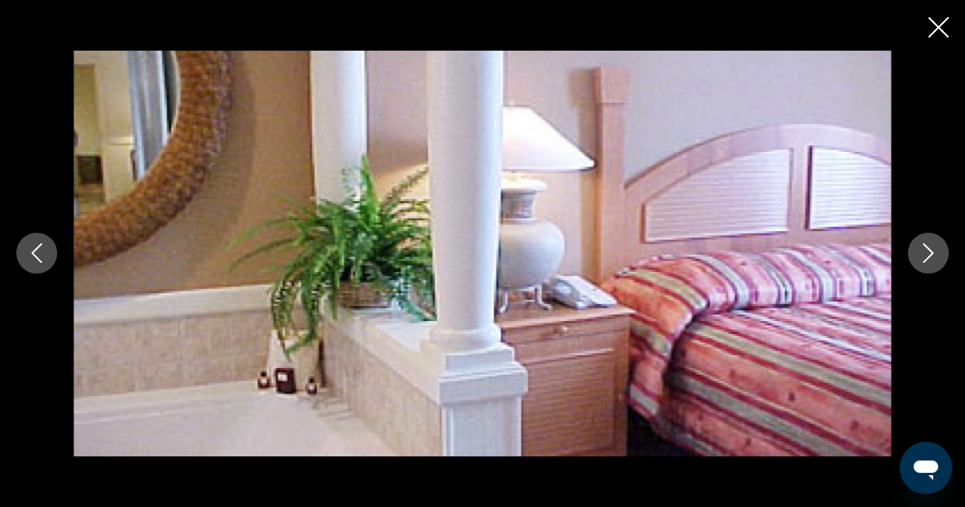
click at [927, 252] on icon "Next image" at bounding box center [928, 253] width 20 height 20
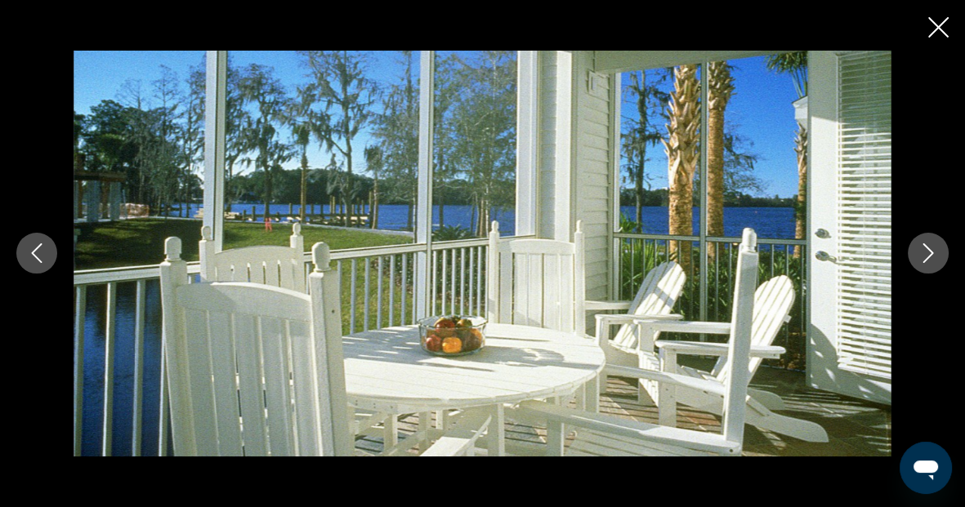
click at [927, 252] on icon "Next image" at bounding box center [928, 253] width 20 height 20
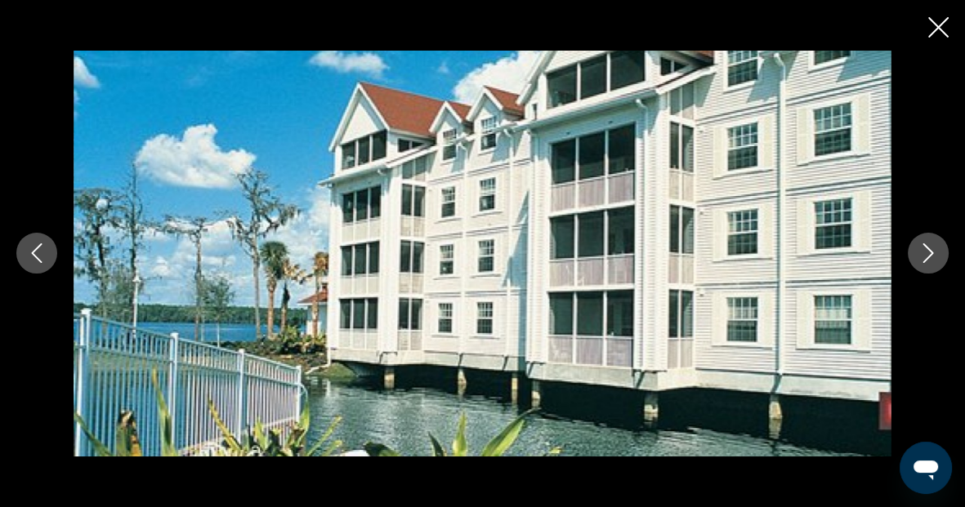
click at [927, 252] on icon "Next image" at bounding box center [928, 253] width 20 height 20
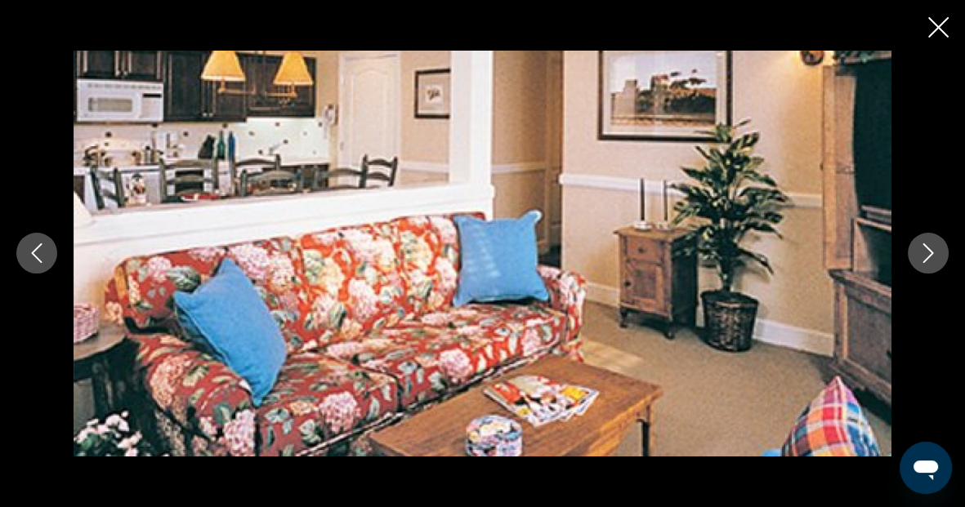
click at [927, 252] on icon "Next image" at bounding box center [928, 253] width 20 height 20
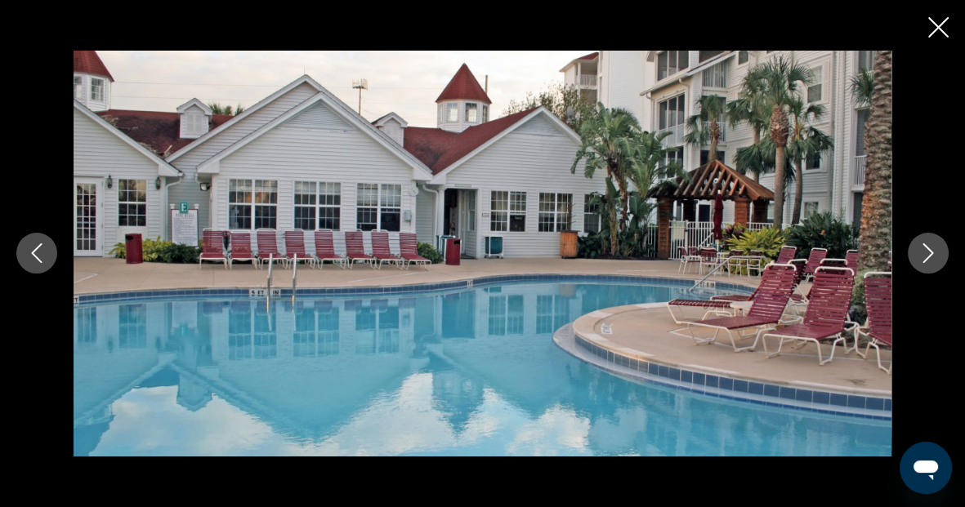
click at [932, 28] on icon "Close slideshow" at bounding box center [938, 27] width 20 height 20
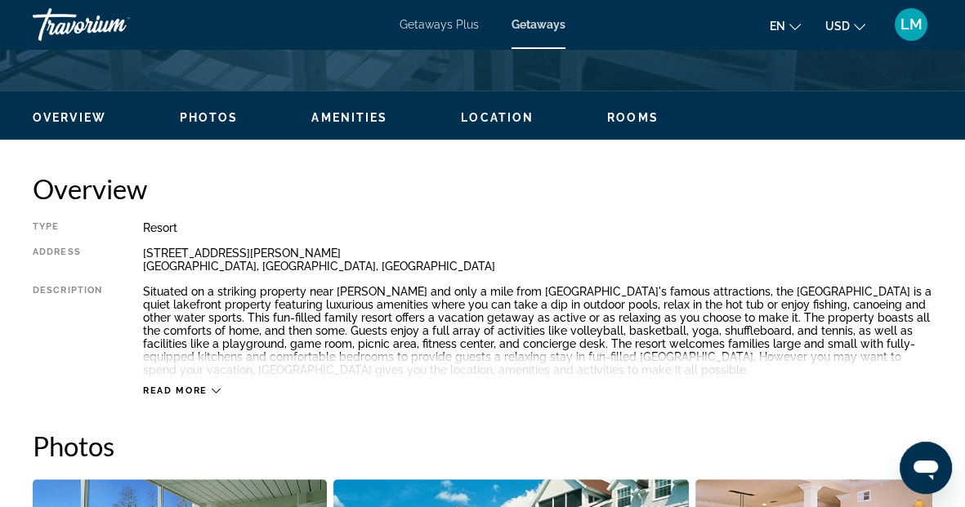
scroll to position [703, 0]
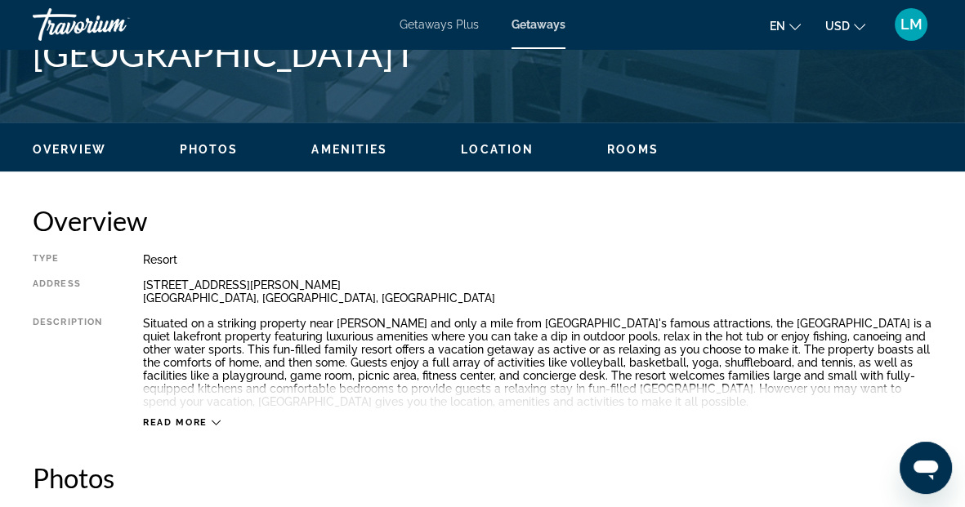
click at [525, 151] on span "Location" at bounding box center [497, 149] width 73 height 13
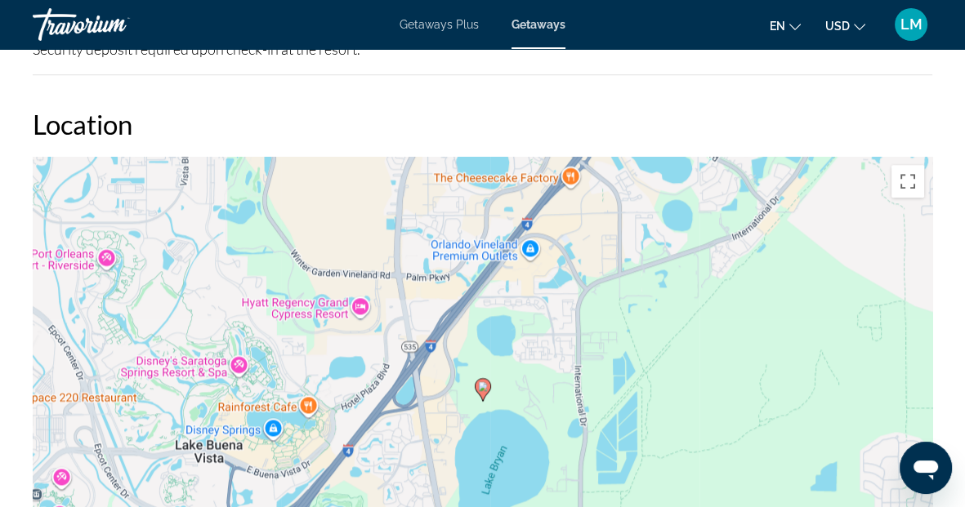
scroll to position [2265, 0]
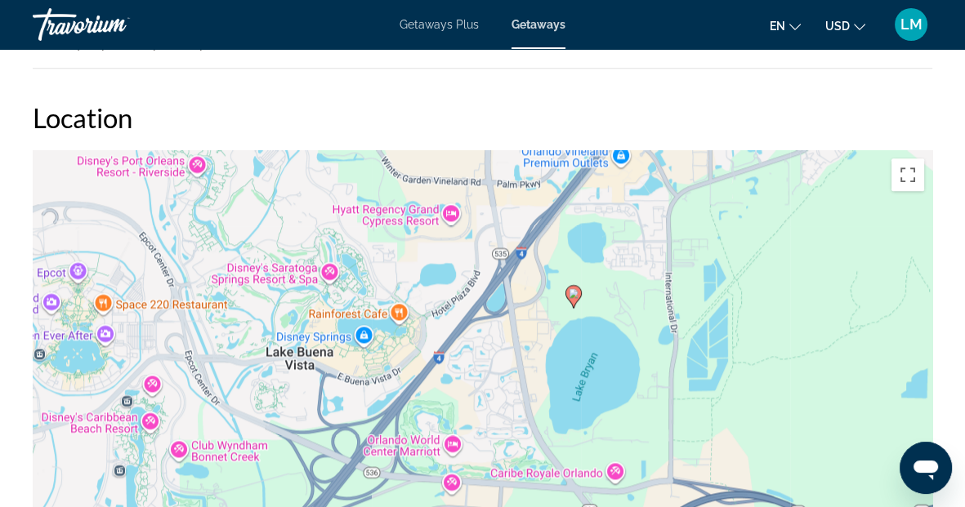
drag, startPoint x: 574, startPoint y: 391, endPoint x: 667, endPoint y: 303, distance: 127.1
click at [667, 303] on div "To activate drag with keyboard, press Alt + Enter. Once in keyboard drag state,…" at bounding box center [483, 395] width 900 height 490
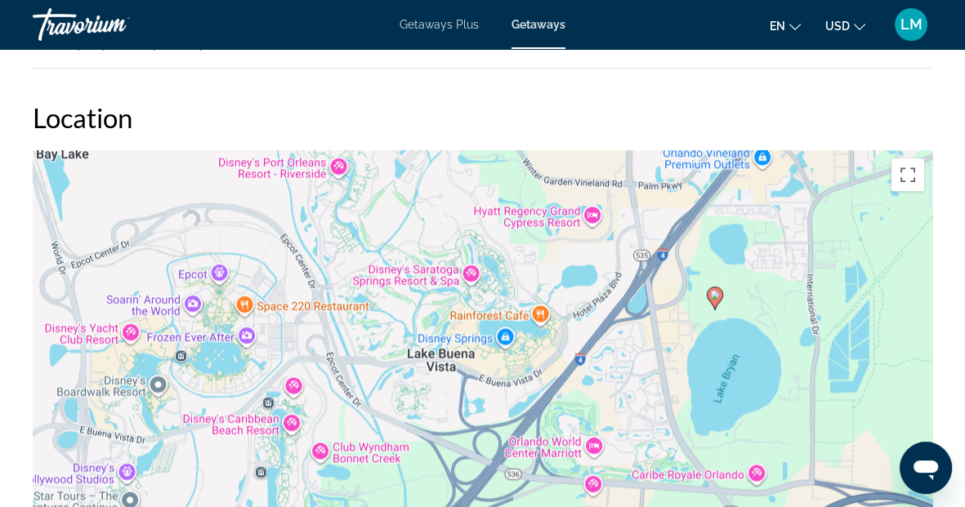
drag, startPoint x: 468, startPoint y: 416, endPoint x: 614, endPoint y: 418, distance: 145.4
click at [614, 418] on div "To activate drag with keyboard, press Alt + Enter. Once in keyboard drag state,…" at bounding box center [483, 395] width 900 height 490
click at [700, 340] on div "To activate drag with keyboard, press Alt + Enter. Once in keyboard drag state,…" at bounding box center [483, 395] width 900 height 490
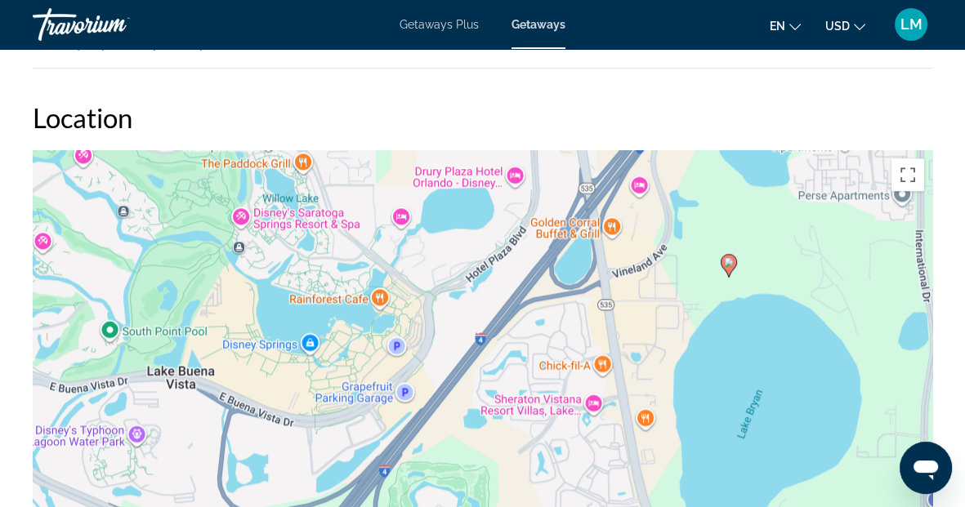
click at [676, 304] on div "To activate drag with keyboard, press Alt + Enter. Once in keyboard drag state,…" at bounding box center [483, 395] width 900 height 490
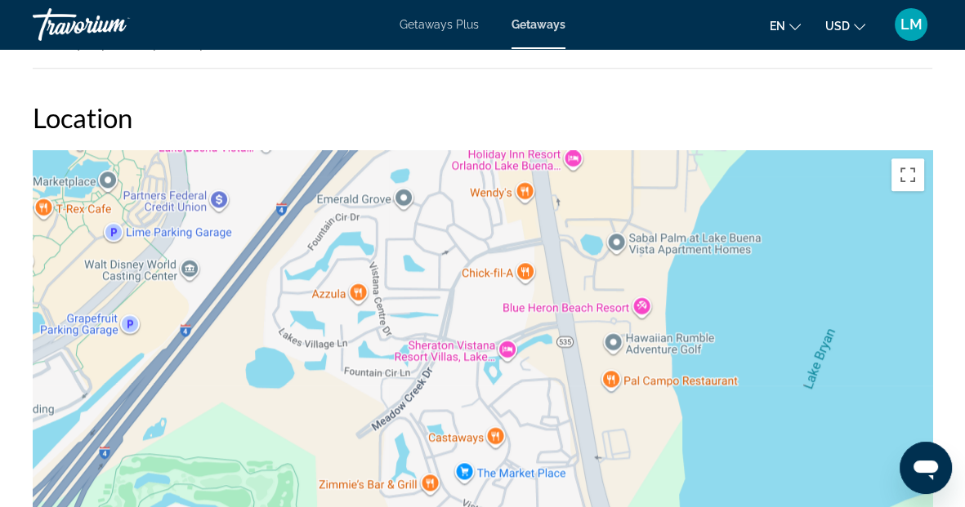
drag, startPoint x: 654, startPoint y: 342, endPoint x: 650, endPoint y: 177, distance: 164.3
click at [650, 177] on div "To activate drag with keyboard, press Alt + Enter. Once in keyboard drag state,…" at bounding box center [483, 395] width 900 height 490
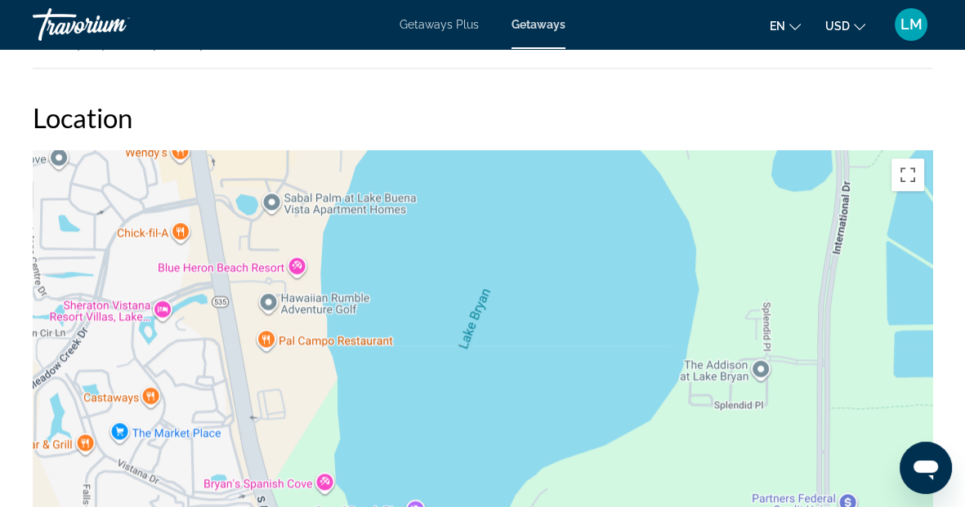
drag, startPoint x: 589, startPoint y: 415, endPoint x: 241, endPoint y: 376, distance: 350.3
click at [243, 380] on div "To activate drag with keyboard, press Alt + Enter. Once in keyboard drag state,…" at bounding box center [483, 395] width 900 height 490
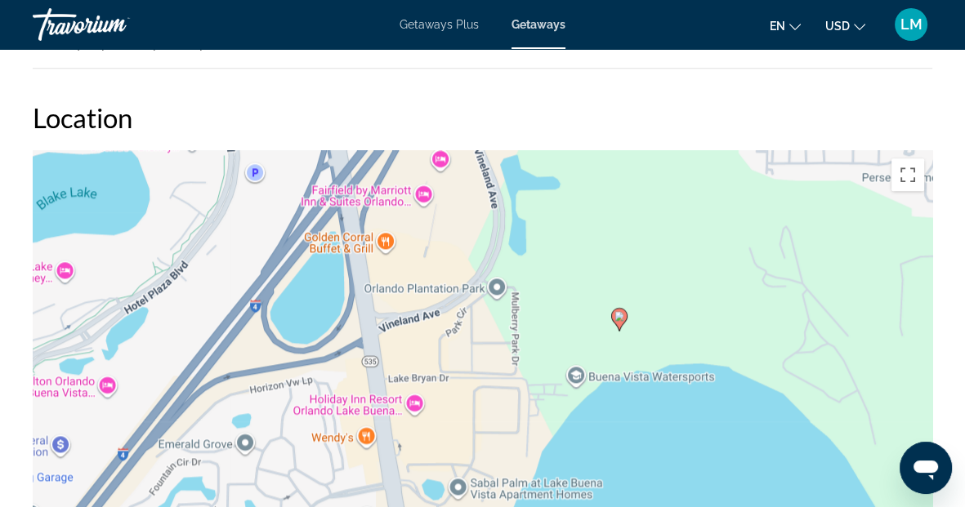
drag, startPoint x: 443, startPoint y: 198, endPoint x: 659, endPoint y: 505, distance: 375.8
click at [659, 505] on div "To activate drag with keyboard, press Alt + Enter. Once in keyboard drag state,…" at bounding box center [483, 395] width 900 height 490
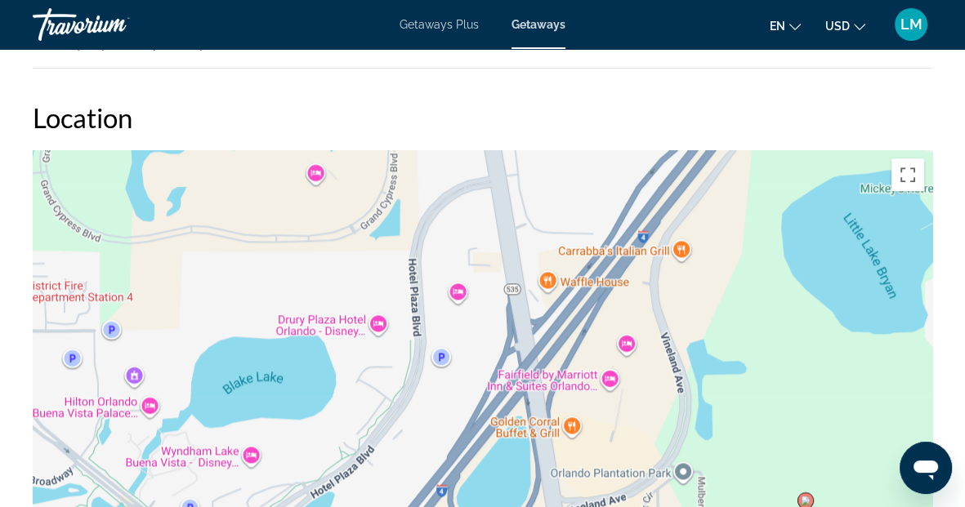
drag, startPoint x: 517, startPoint y: 281, endPoint x: 690, endPoint y: 430, distance: 228.3
click at [690, 430] on div "To activate drag with keyboard, press Alt + Enter. Once in keyboard drag state,…" at bounding box center [483, 395] width 900 height 490
click at [775, 375] on div "To activate drag with keyboard, press Alt + Enter. Once in keyboard drag state,…" at bounding box center [483, 395] width 900 height 490
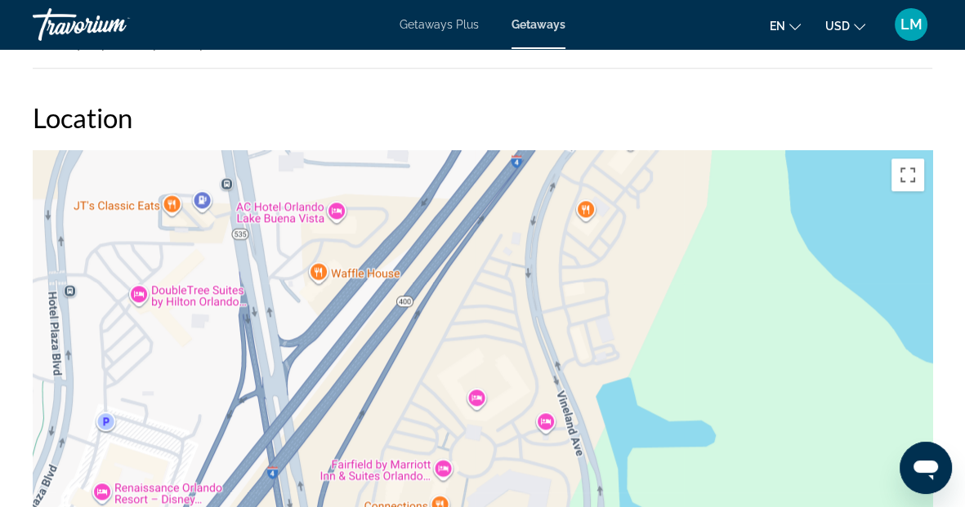
drag, startPoint x: 623, startPoint y: 439, endPoint x: 622, endPoint y: 520, distance: 80.9
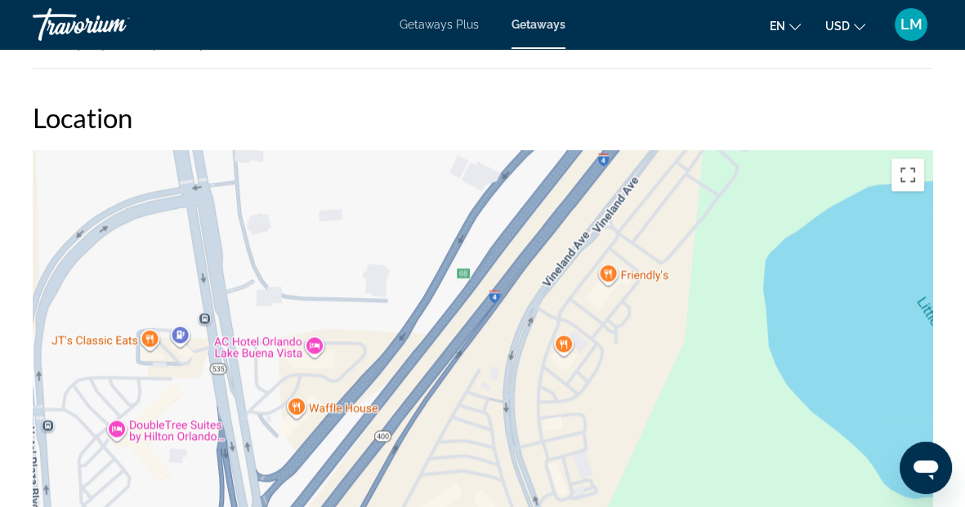
drag, startPoint x: 659, startPoint y: 301, endPoint x: 640, endPoint y: 434, distance: 134.5
click at [640, 434] on div "To activate drag with keyboard, press Alt + Enter. Once in keyboard drag state,…" at bounding box center [483, 395] width 900 height 490
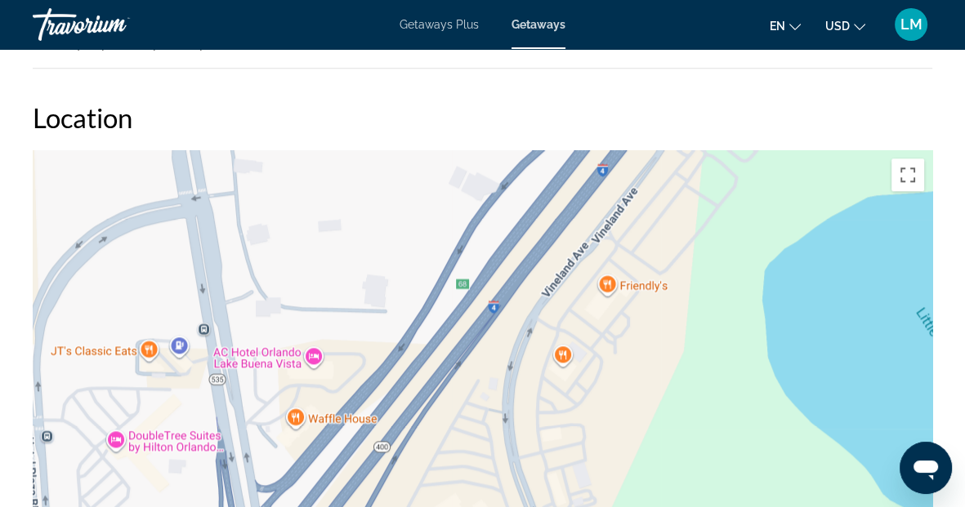
click at [608, 371] on div "Main content" at bounding box center [483, 395] width 900 height 490
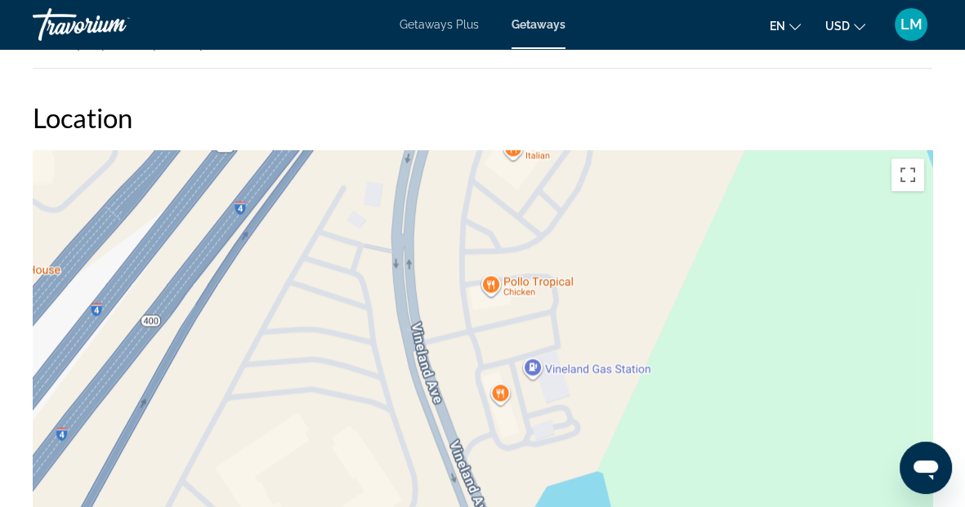
drag, startPoint x: 611, startPoint y: 428, endPoint x: 605, endPoint y: 218, distance: 210.1
click at [605, 219] on div "Main content" at bounding box center [483, 395] width 900 height 490
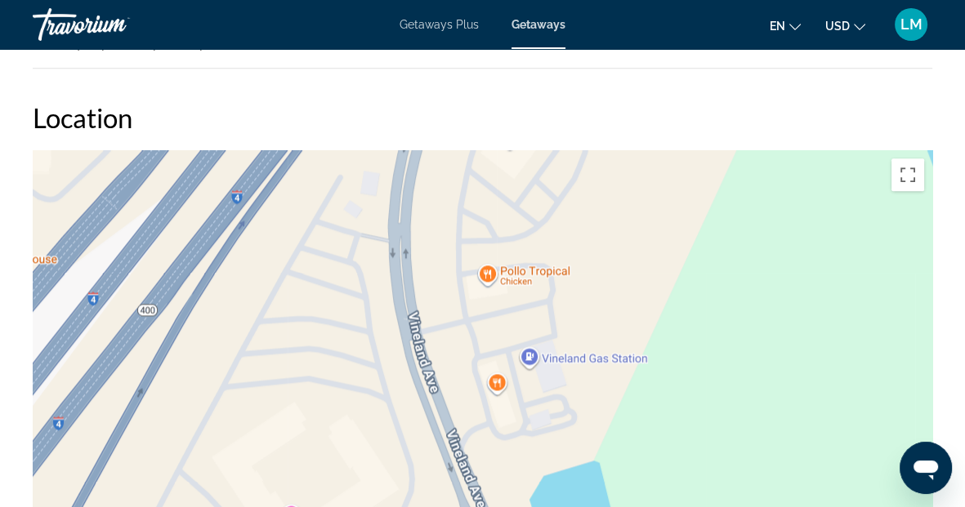
click at [565, 416] on div "Main content" at bounding box center [483, 395] width 900 height 490
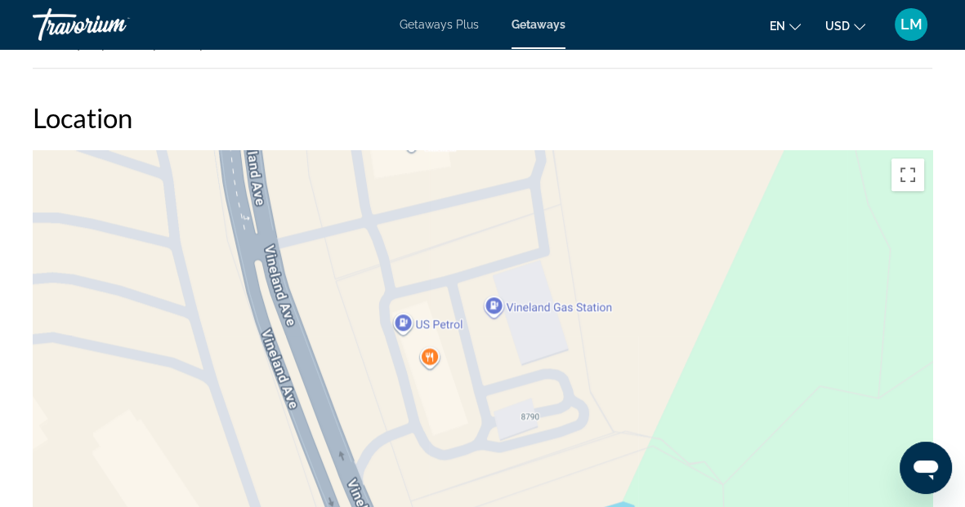
click at [565, 416] on div "Main content" at bounding box center [483, 395] width 900 height 490
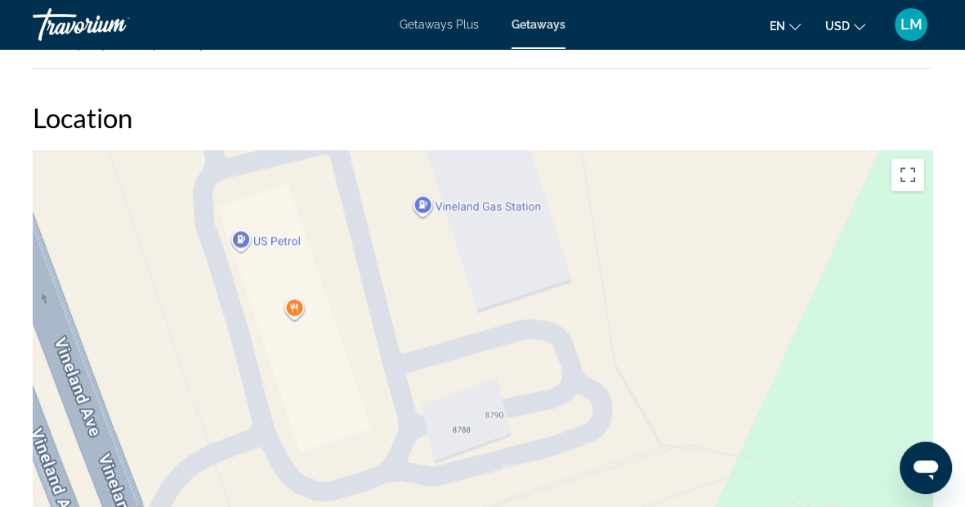
click at [565, 416] on div "Main content" at bounding box center [483, 395] width 900 height 490
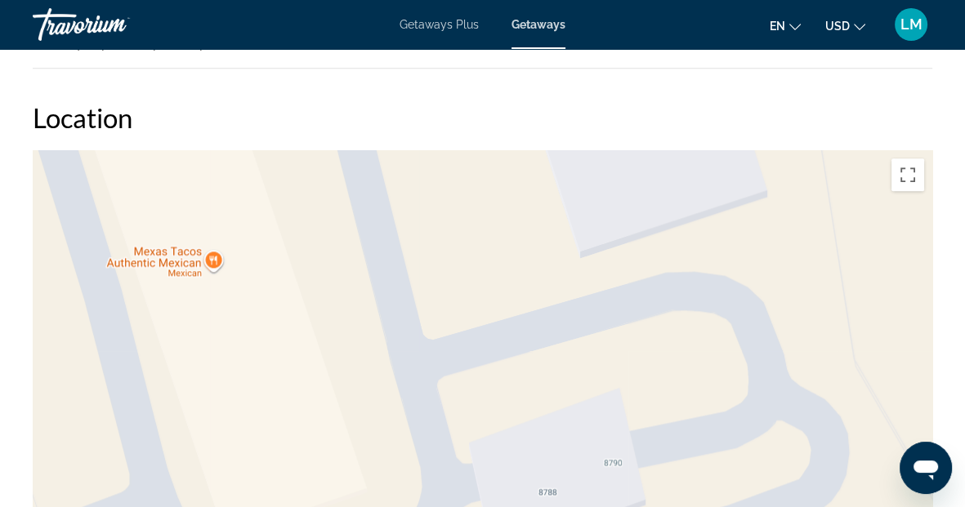
drag, startPoint x: 257, startPoint y: 271, endPoint x: 447, endPoint y: 323, distance: 197.2
click at [447, 323] on div "Main content" at bounding box center [483, 395] width 900 height 490
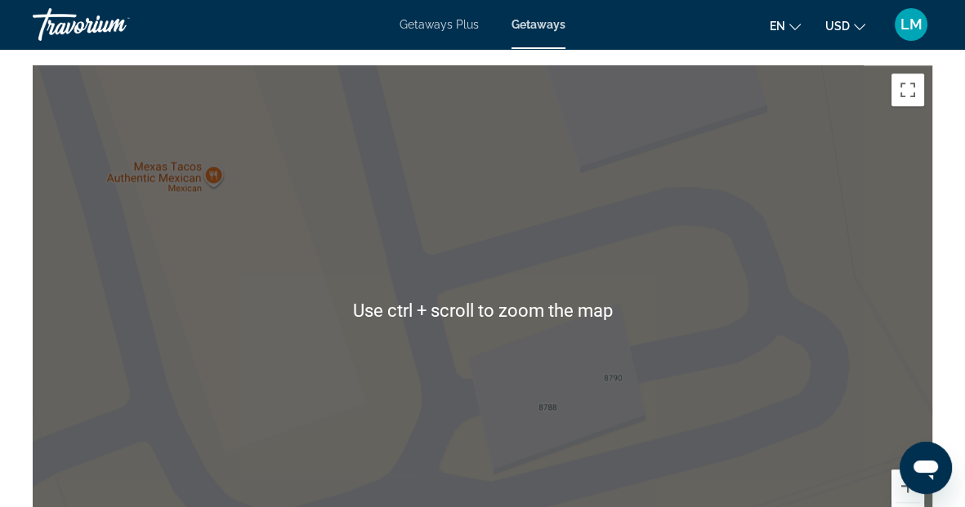
scroll to position [2356, 0]
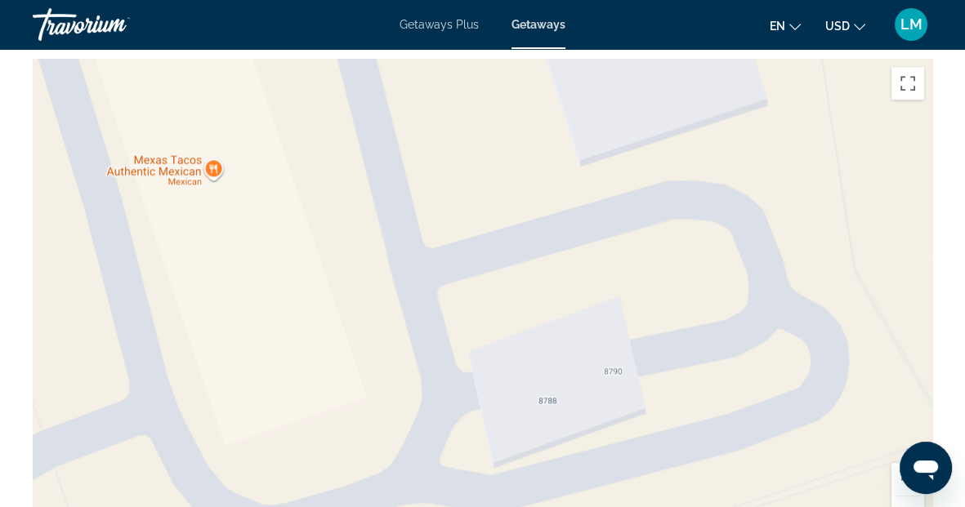
click at [539, 245] on div "Main content" at bounding box center [483, 304] width 900 height 490
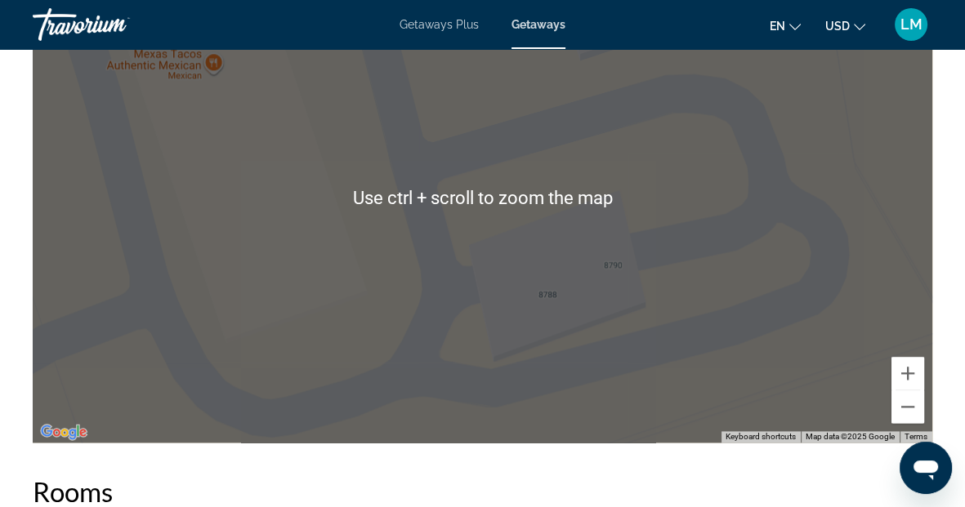
scroll to position [2446, 0]
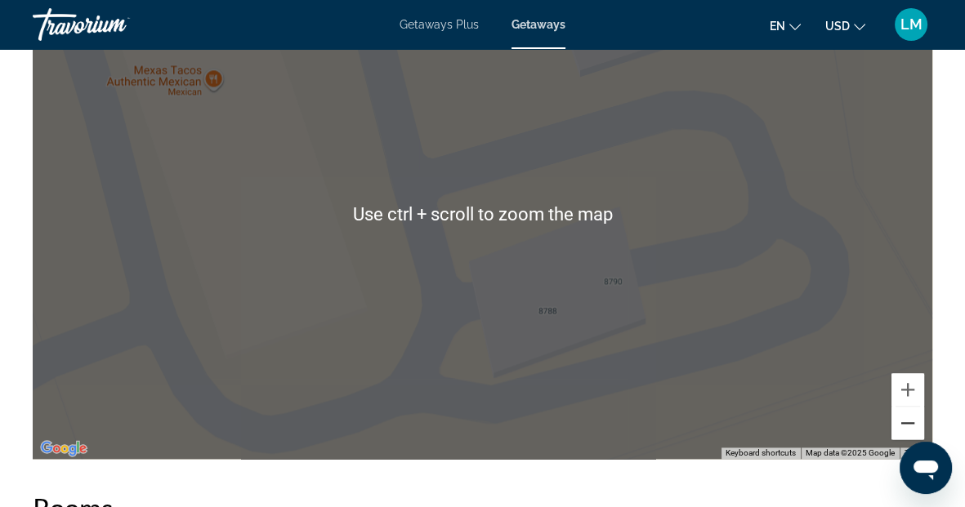
click at [901, 425] on button "Zoom out" at bounding box center [907, 423] width 33 height 33
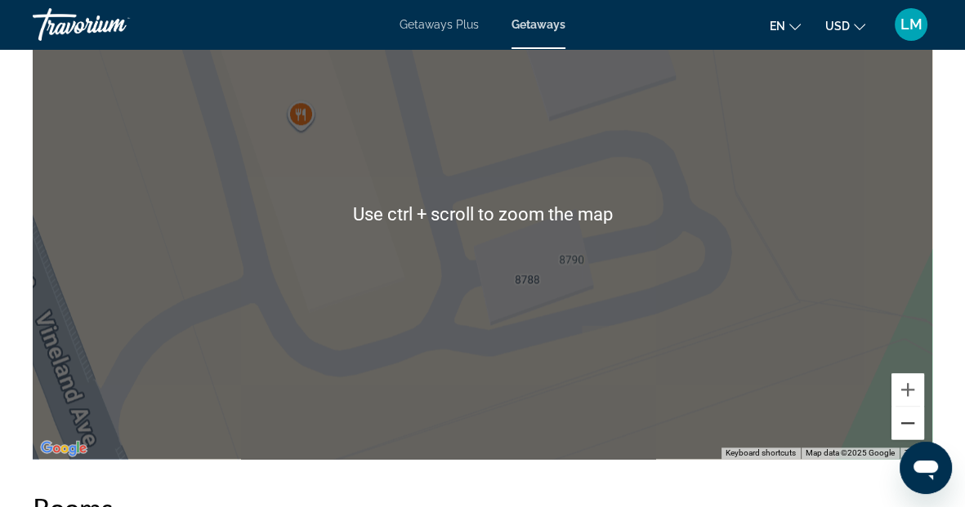
click at [901, 425] on button "Zoom out" at bounding box center [907, 423] width 33 height 33
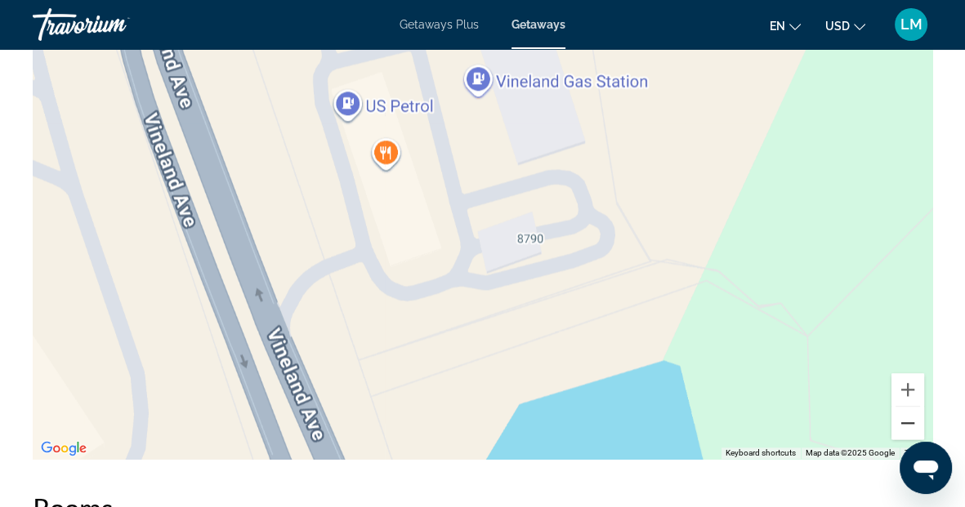
click at [901, 425] on button "Zoom out" at bounding box center [907, 423] width 33 height 33
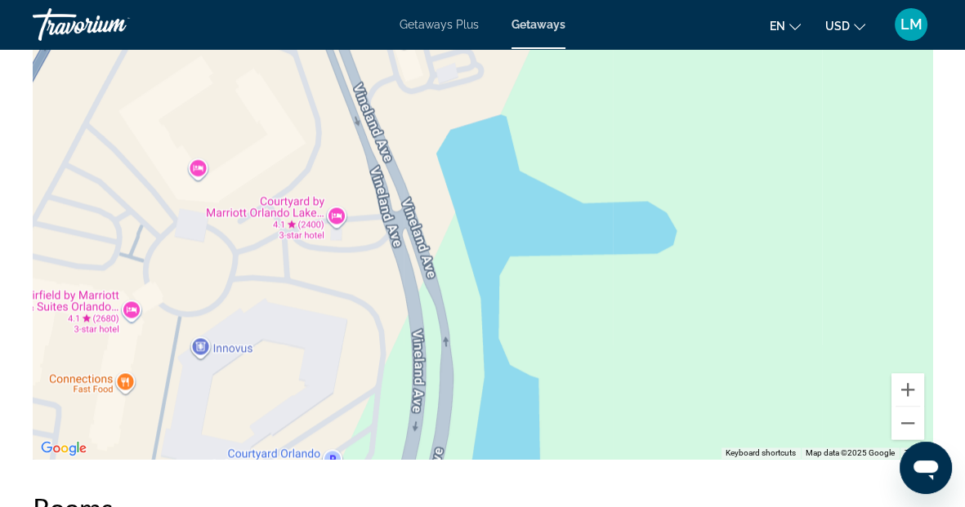
drag, startPoint x: 606, startPoint y: 382, endPoint x: 535, endPoint y: 137, distance: 254.4
click at [535, 149] on div "Main content" at bounding box center [483, 214] width 900 height 490
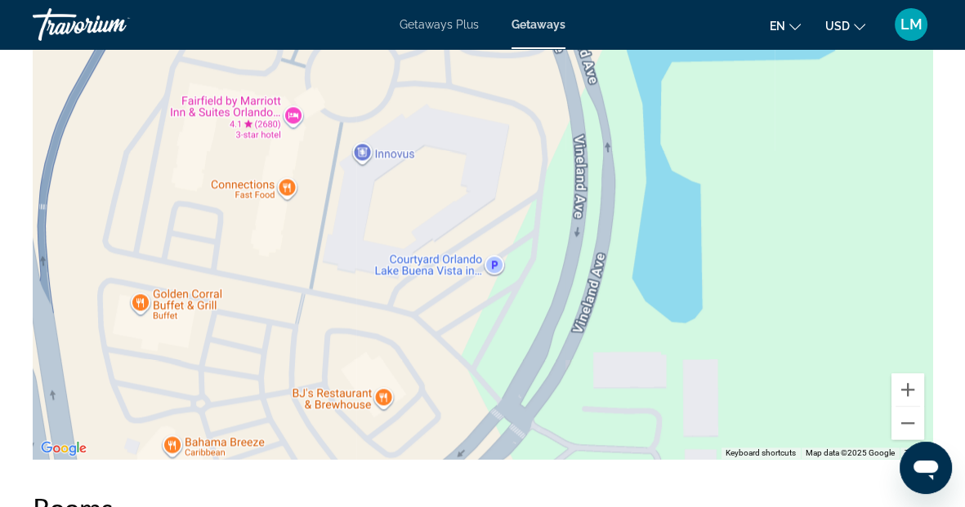
drag, startPoint x: 574, startPoint y: 319, endPoint x: 767, endPoint y: 198, distance: 228.7
click at [767, 201] on div "Main content" at bounding box center [483, 214] width 900 height 490
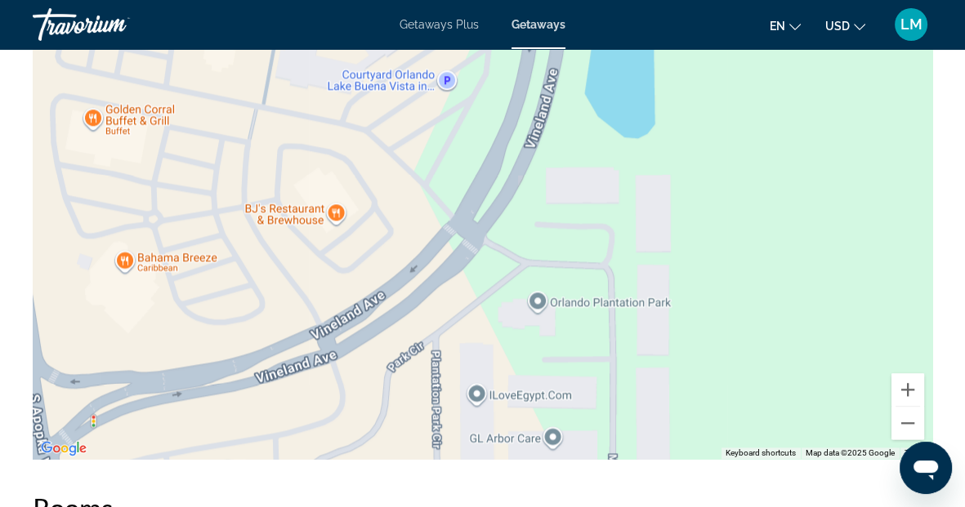
drag, startPoint x: 694, startPoint y: 353, endPoint x: 632, endPoint y: 176, distance: 187.1
click at [643, 191] on div "To activate drag with keyboard, press Alt + Enter. Once in keyboard drag state,…" at bounding box center [483, 214] width 900 height 490
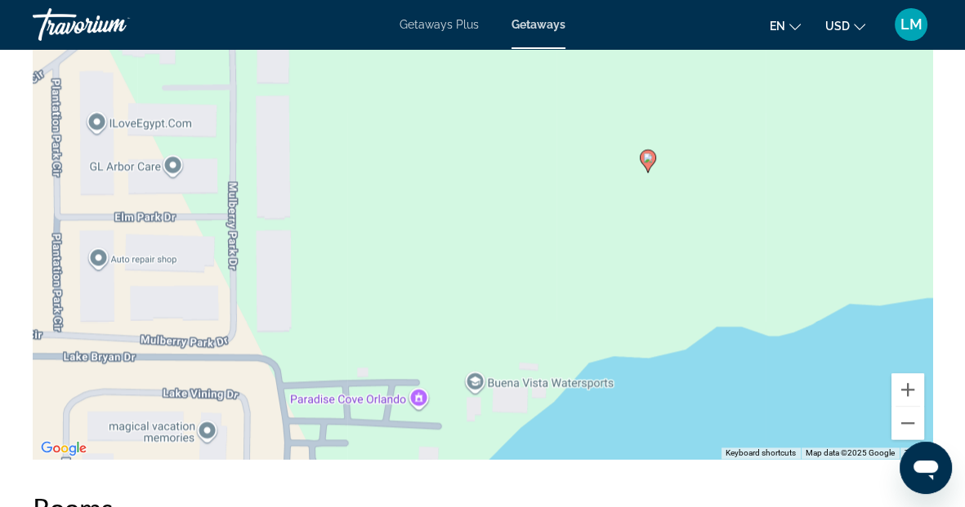
drag, startPoint x: 681, startPoint y: 380, endPoint x: 304, endPoint y: 127, distance: 453.4
click at [304, 127] on div "To activate drag with keyboard, press Alt + Enter. Once in keyboard drag state,…" at bounding box center [483, 214] width 900 height 490
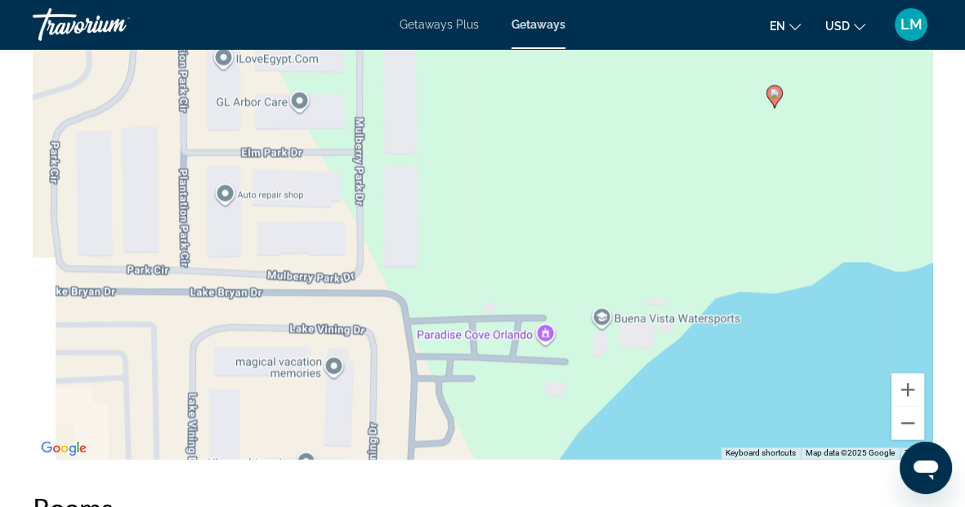
drag, startPoint x: 462, startPoint y: 269, endPoint x: 684, endPoint y: 170, distance: 242.5
click at [682, 171] on div "To activate drag with keyboard, press Alt + Enter. Once in keyboard drag state,…" at bounding box center [483, 214] width 900 height 490
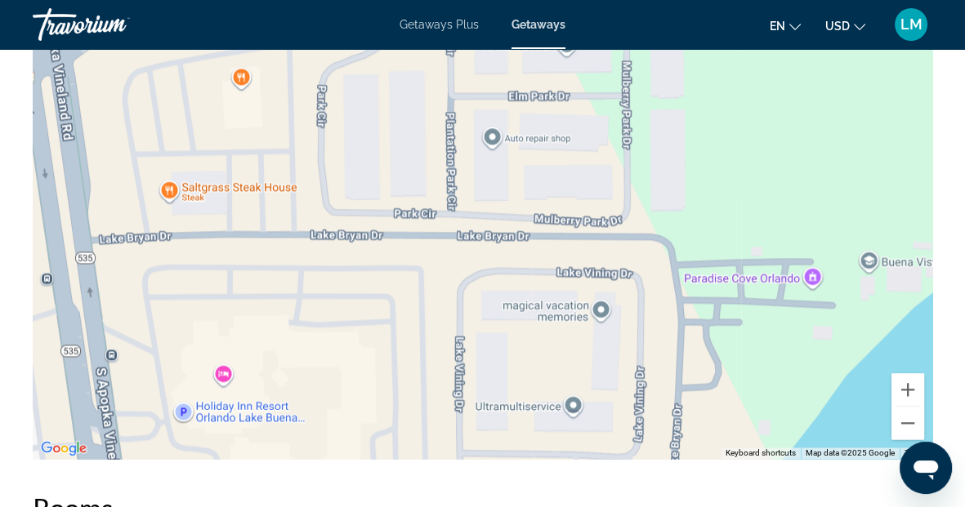
drag, startPoint x: 364, startPoint y: 260, endPoint x: 511, endPoint y: 248, distance: 147.6
click at [511, 248] on div "To activate drag with keyboard, press Alt + Enter. Once in keyboard drag state,…" at bounding box center [483, 214] width 900 height 490
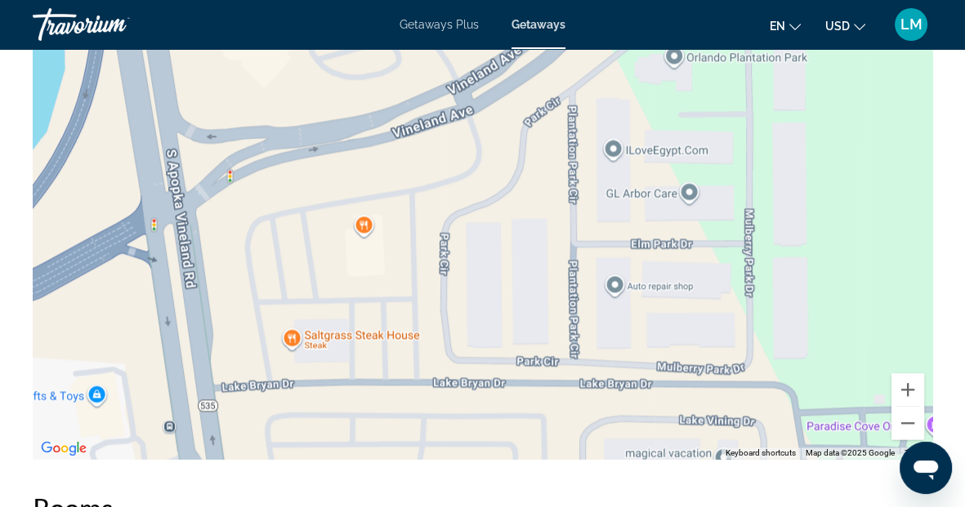
drag, startPoint x: 400, startPoint y: 252, endPoint x: 509, endPoint y: 402, distance: 186.0
click at [509, 402] on div "To activate drag with keyboard, press Alt + Enter. Once in keyboard drag state,…" at bounding box center [483, 214] width 900 height 490
